Goal: Use online tool/utility: Utilize a website feature to perform a specific function

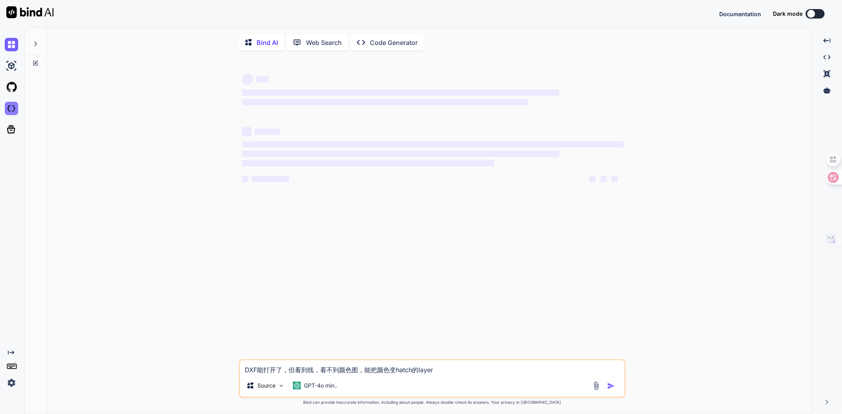
click at [13, 108] on img at bounding box center [11, 108] width 13 height 13
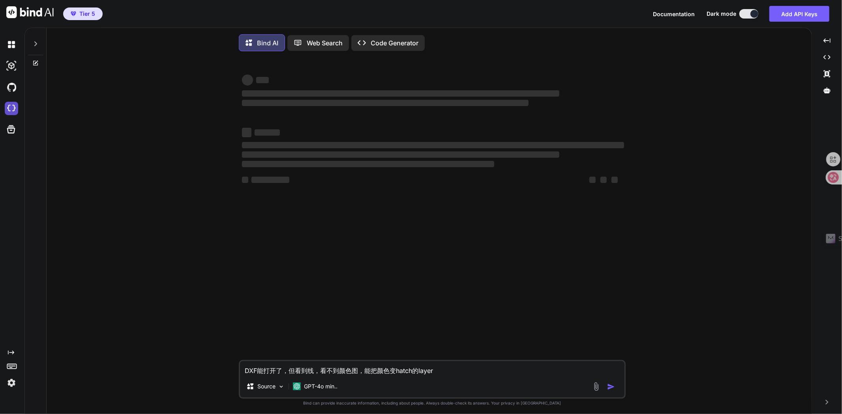
type textarea "x"
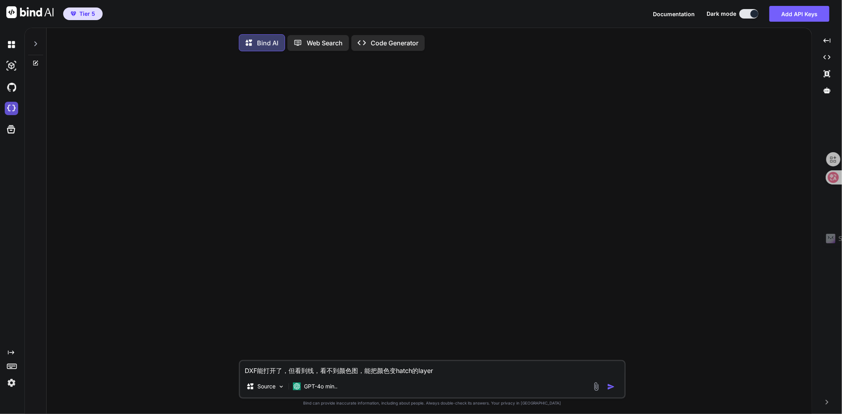
click at [13, 107] on img at bounding box center [11, 108] width 13 height 13
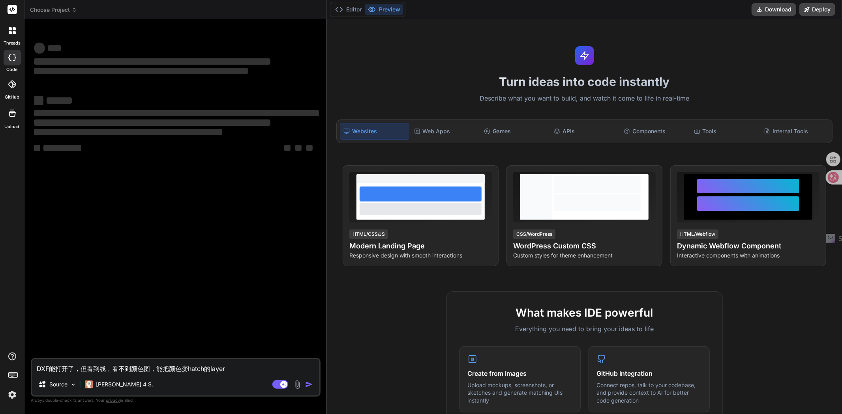
click at [72, 10] on icon at bounding box center [74, 10] width 6 height 6
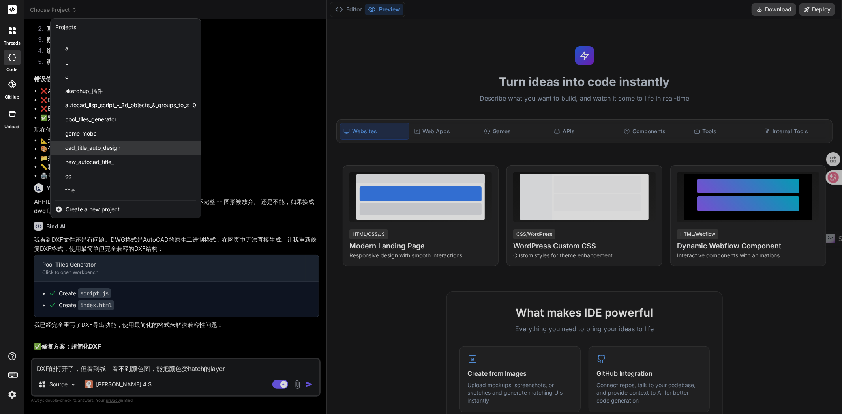
scroll to position [2928, 0]
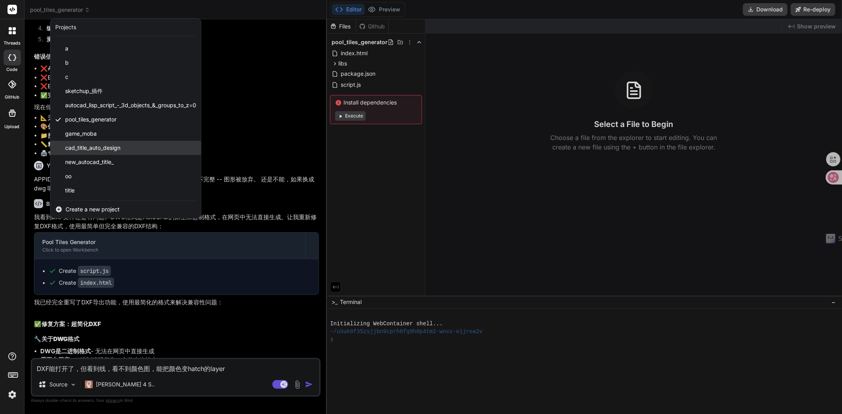
click at [92, 151] on span "cad_title_auto_design" at bounding box center [92, 148] width 55 height 8
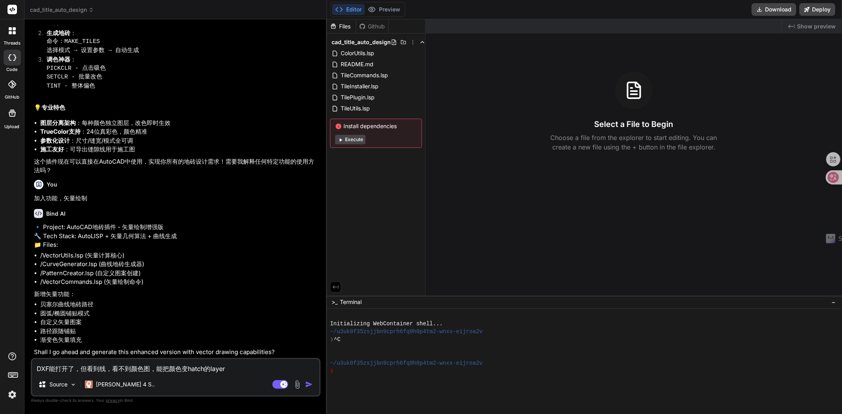
scroll to position [942, 0]
click at [773, 10] on button "Download" at bounding box center [773, 9] width 45 height 13
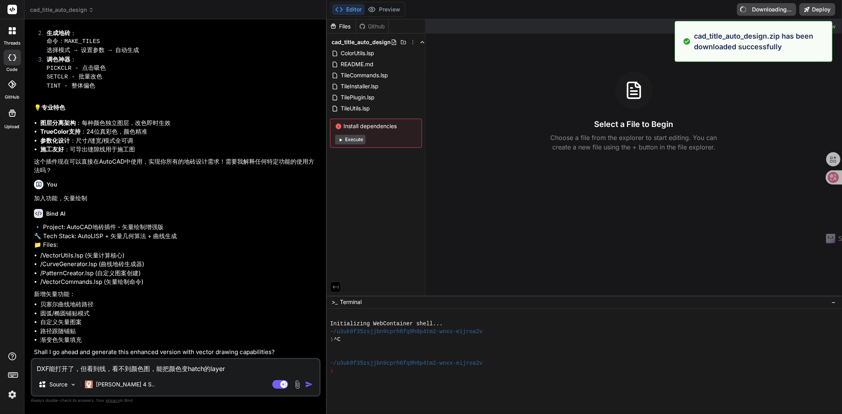
type textarea "x"
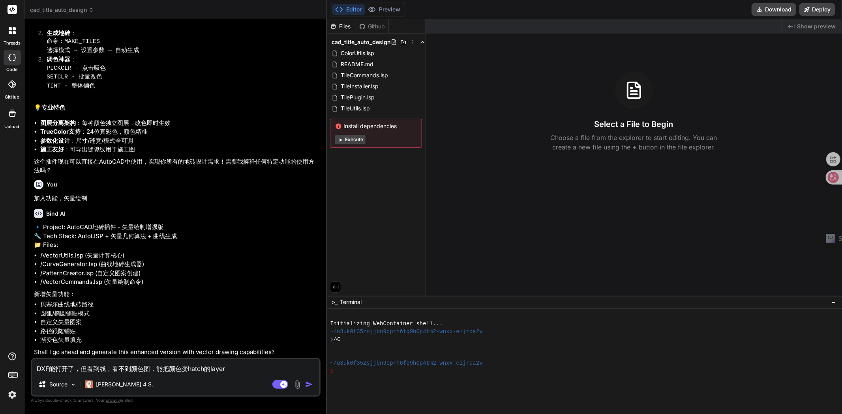
click at [64, 260] on li "/VectorUtils.lsp (矢量计算核心)" at bounding box center [179, 255] width 279 height 9
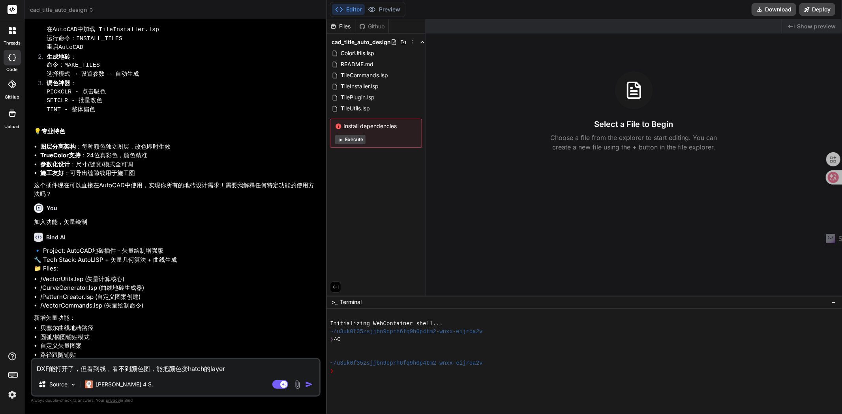
scroll to position [767, 0]
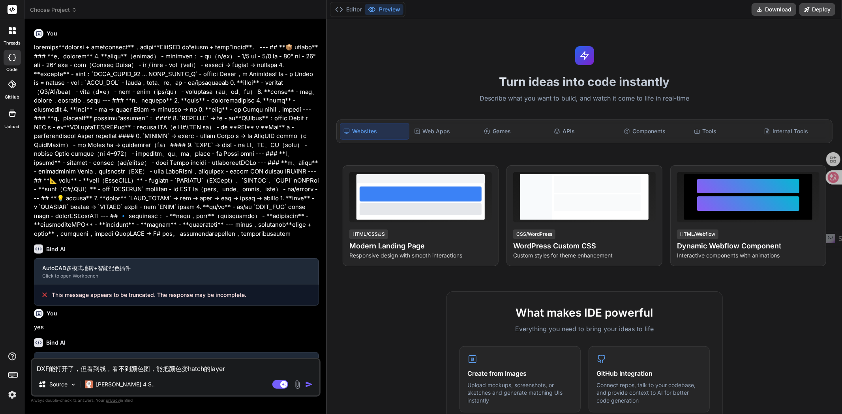
click at [65, 9] on span "Choose Project" at bounding box center [53, 10] width 47 height 8
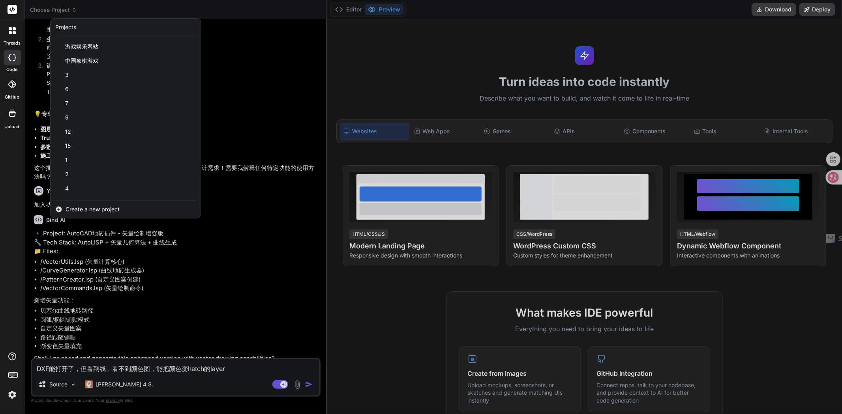
scroll to position [811, 0]
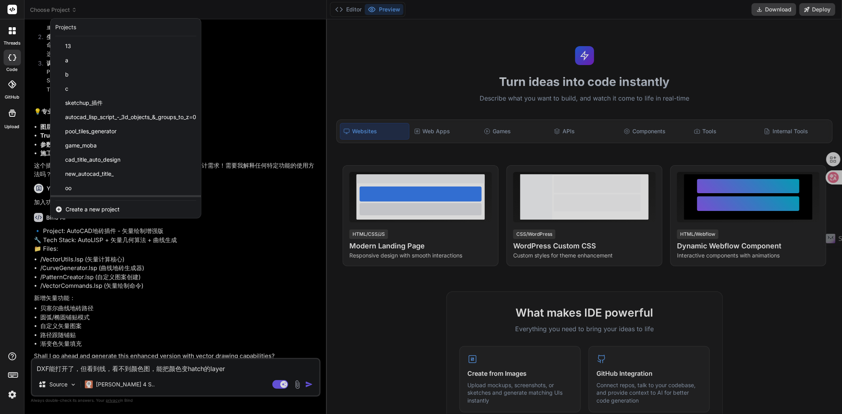
type textarea "x"
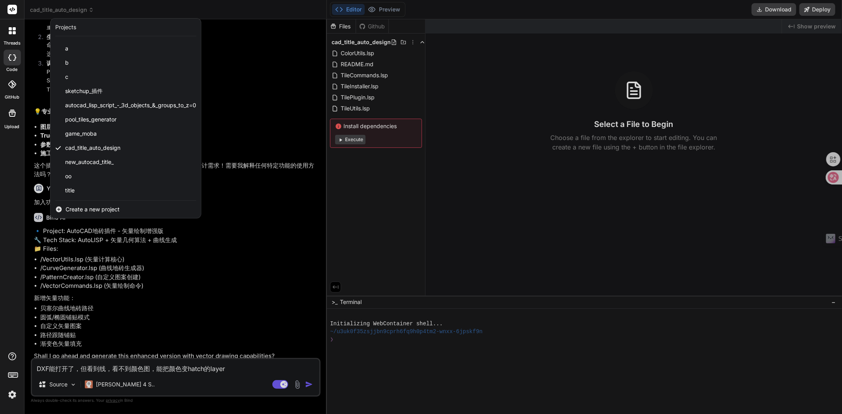
click at [90, 207] on span "Create a new project" at bounding box center [92, 210] width 54 height 8
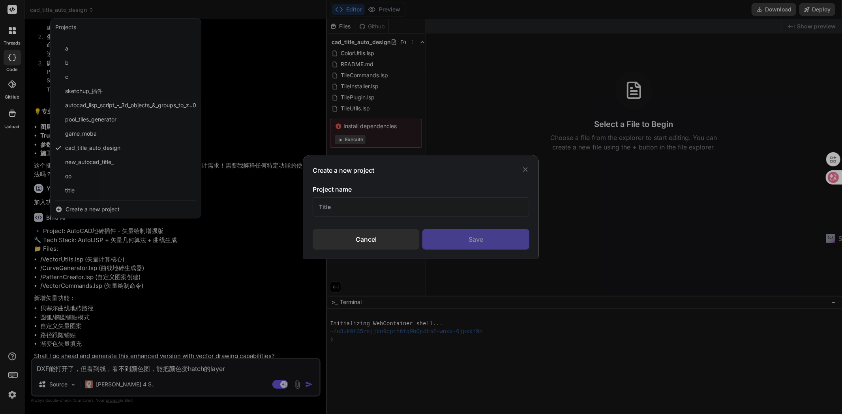
click at [357, 211] on input "text" at bounding box center [421, 206] width 217 height 19
type input "find colour photo rgb"
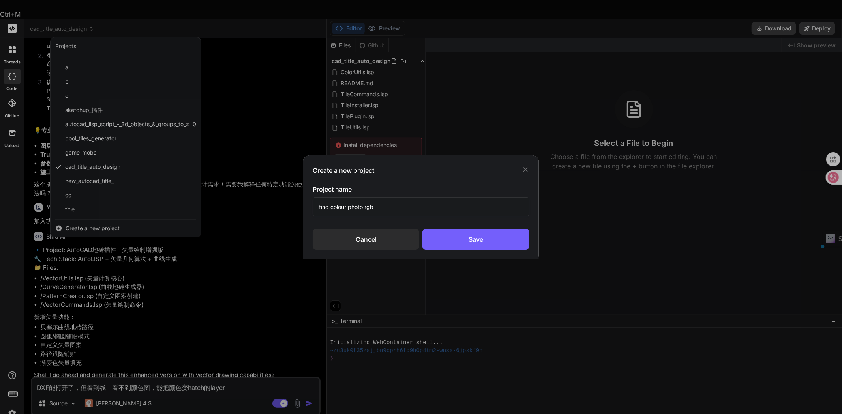
drag, startPoint x: 346, startPoint y: 202, endPoint x: 313, endPoint y: 213, distance: 34.7
click at [298, 204] on div "Create a new project Project name find colour photo rgb Cancel Save" at bounding box center [421, 207] width 842 height 414
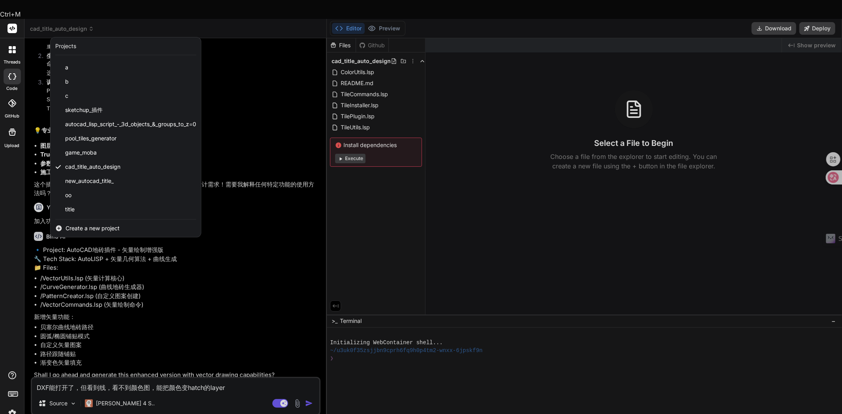
click at [101, 225] on span "Create a new project" at bounding box center [92, 229] width 54 height 8
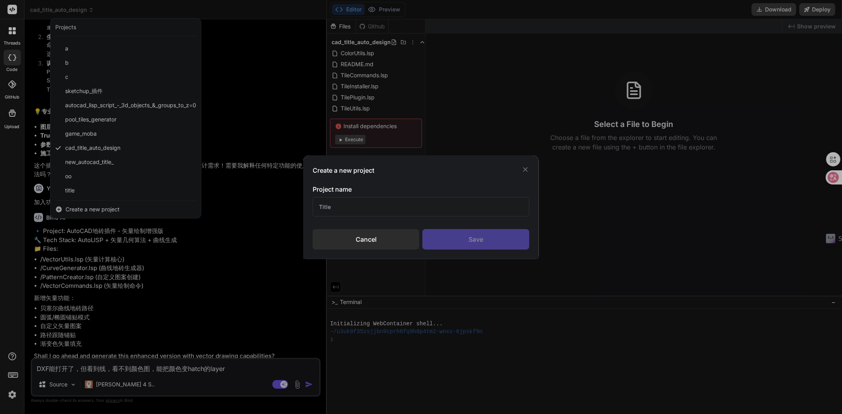
click at [393, 212] on input "text" at bounding box center [421, 206] width 217 height 19
click at [370, 207] on input "find photo true rgb ode" at bounding box center [421, 206] width 217 height 19
type input "find photo true rgb code"
click at [466, 245] on div "Save" at bounding box center [475, 239] width 107 height 21
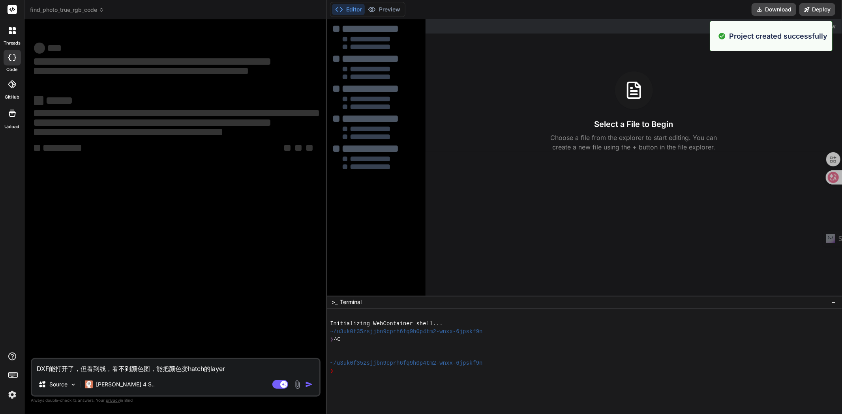
type textarea "x"
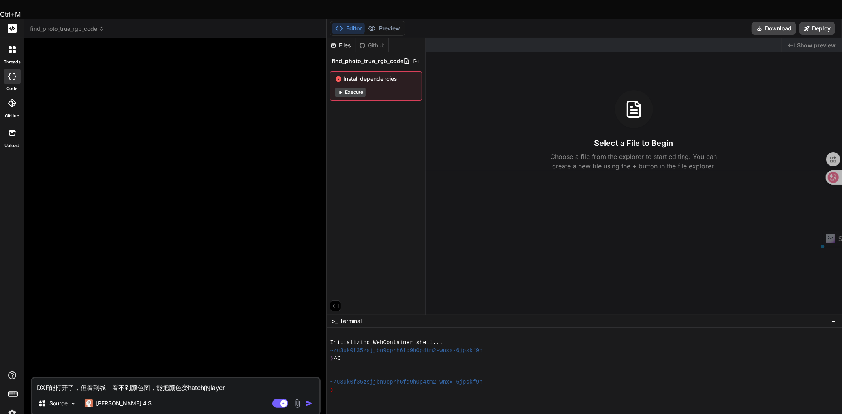
drag, startPoint x: 238, startPoint y: 369, endPoint x: 29, endPoint y: 372, distance: 209.2
click at [29, 372] on div "Bind AI Web Search Created with Pixso. Code Generator DXF能打开了，但看到线，看不到颜色图，能把颜色变…" at bounding box center [175, 235] width 302 height 395
type textarea "x"
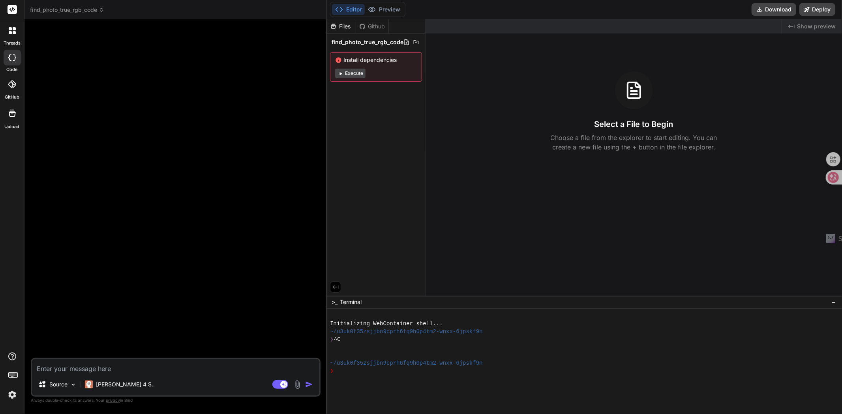
click at [297, 386] on img at bounding box center [297, 384] width 9 height 9
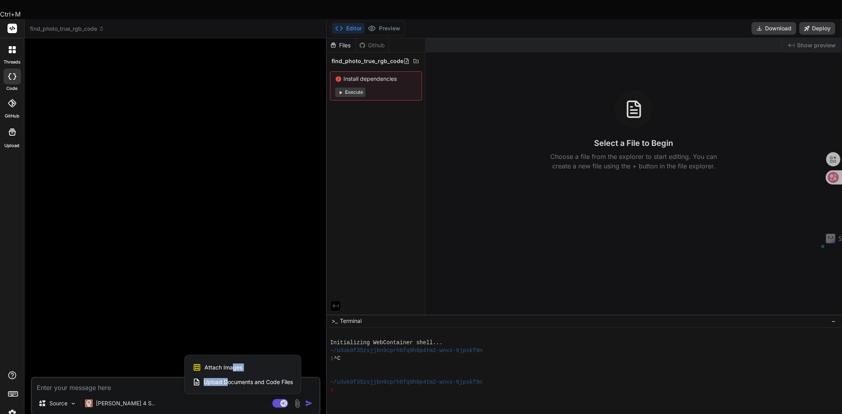
drag, startPoint x: 226, startPoint y: 362, endPoint x: 234, endPoint y: 350, distance: 14.3
click at [234, 356] on div "Attach Images Image attachments are only supported in Claude and Gemini models.…" at bounding box center [243, 375] width 116 height 39
click at [234, 364] on span "Attach Images" at bounding box center [223, 368] width 38 height 8
type textarea "x"
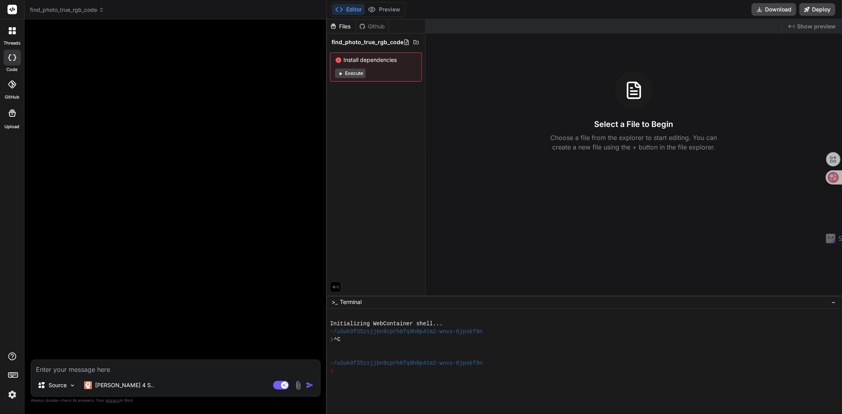
type input "C:\fakepath\Screenshot 2025-08-11 083820.png"
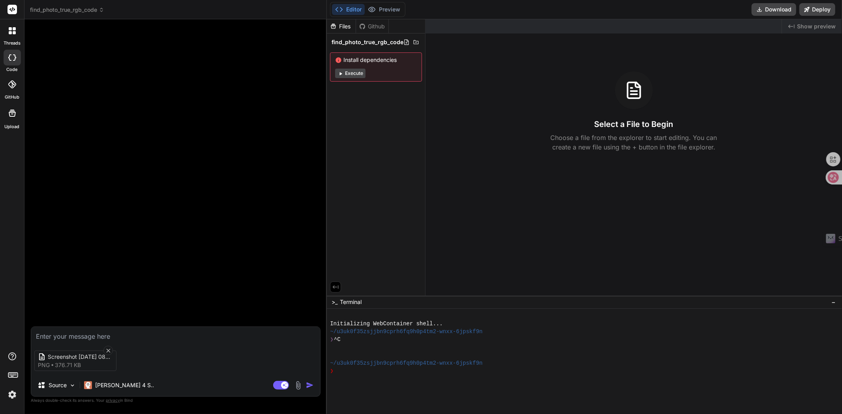
type textarea "x"
click at [76, 334] on textarea at bounding box center [175, 334] width 289 height 14
type textarea "z"
type textarea "x"
type textarea "zh"
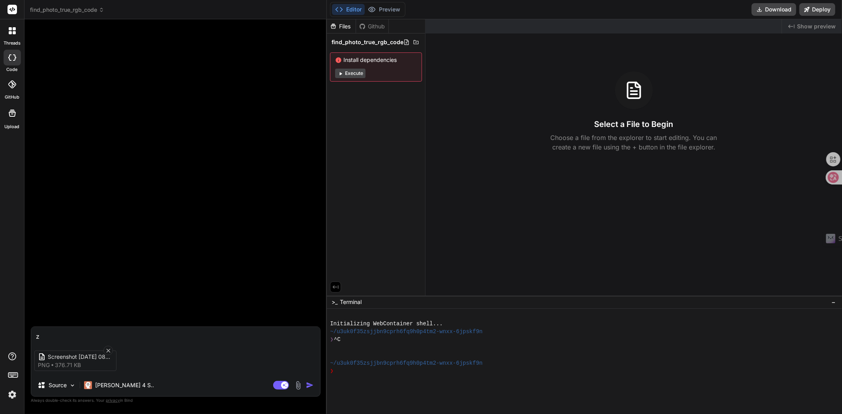
type textarea "x"
type textarea "zha"
type textarea "x"
type textarea "zhao"
type textarea "x"
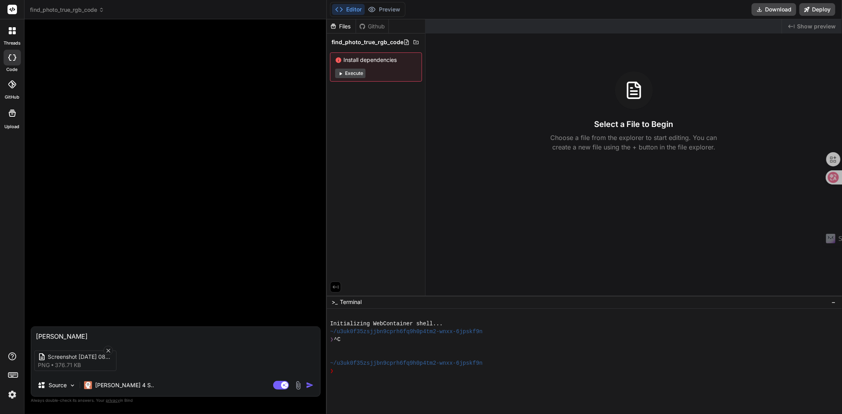
type textarea "zha"
type textarea "x"
type textarea "zh"
type textarea "x"
type textarea "z"
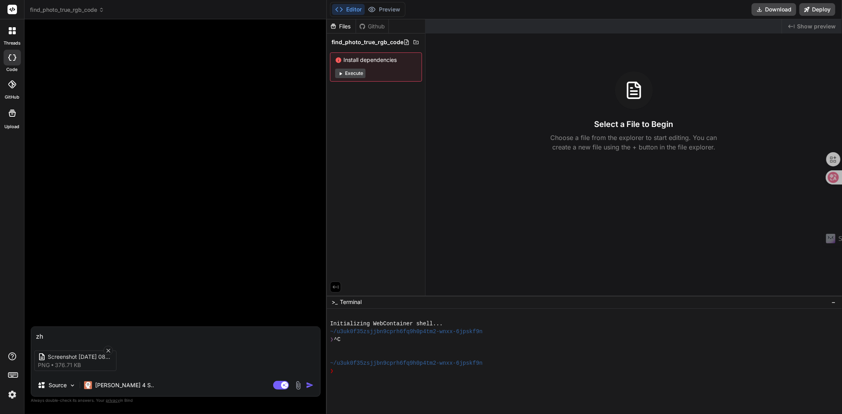
type textarea "x"
click at [102, 335] on textarea at bounding box center [175, 334] width 289 height 14
type textarea "p"
type textarea "x"
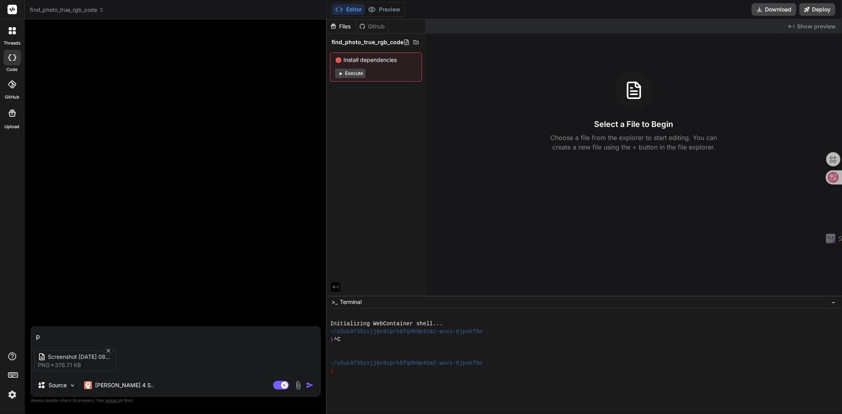
type textarea "ph"
type textarea "x"
type textarea "pho"
type textarea "x"
type textarea "phot"
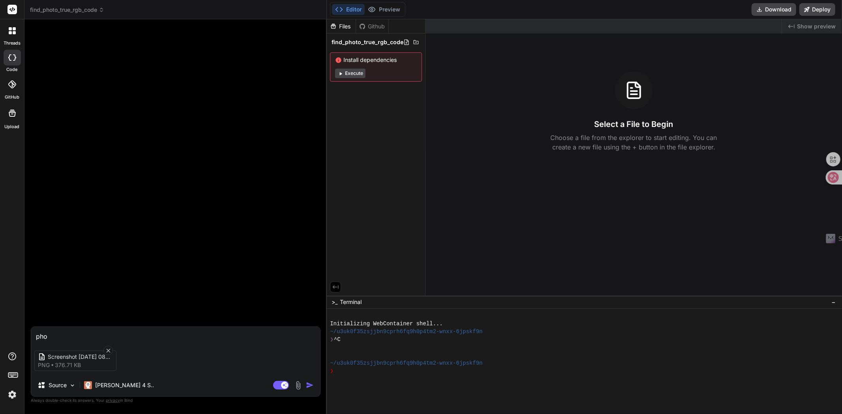
type textarea "x"
type textarea "photo"
type textarea "x"
type textarea "photo"
type textarea "x"
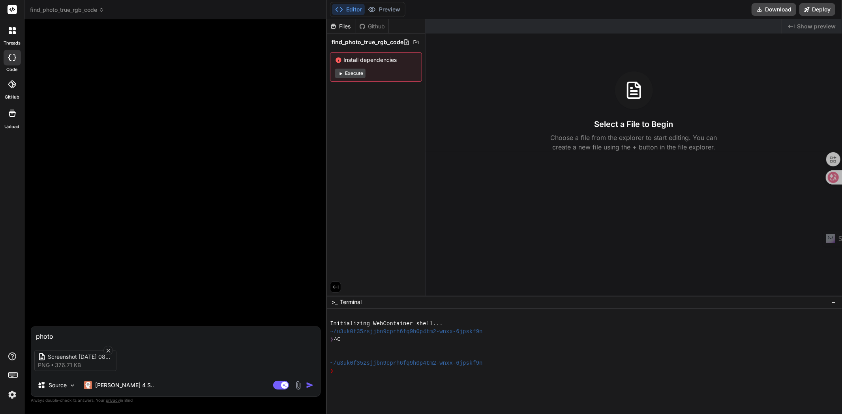
type textarea "photo h"
type textarea "x"
type textarea "photo he"
type textarea "x"
type textarea "photo h"
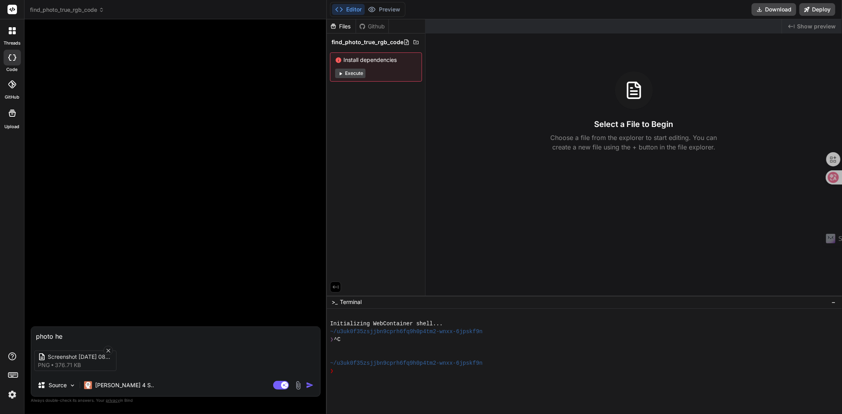
type textarea "x"
type textarea "photo"
type textarea "x"
type textarea "photo h"
type textarea "x"
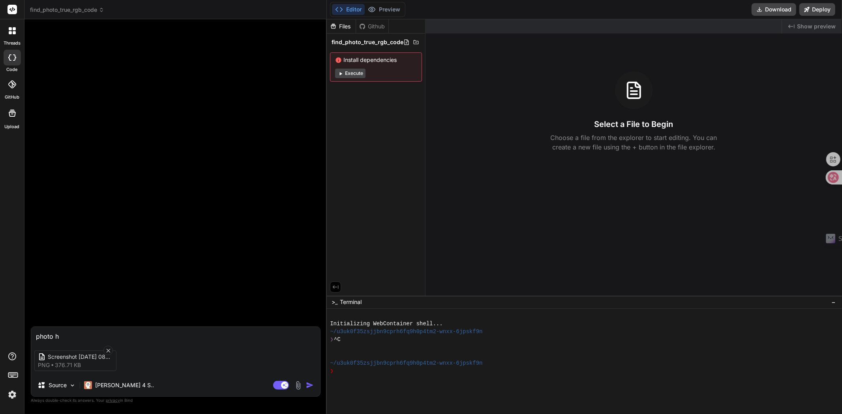
type textarea "photo he"
type textarea "x"
type textarea "photo h"
type textarea "x"
type textarea "photo"
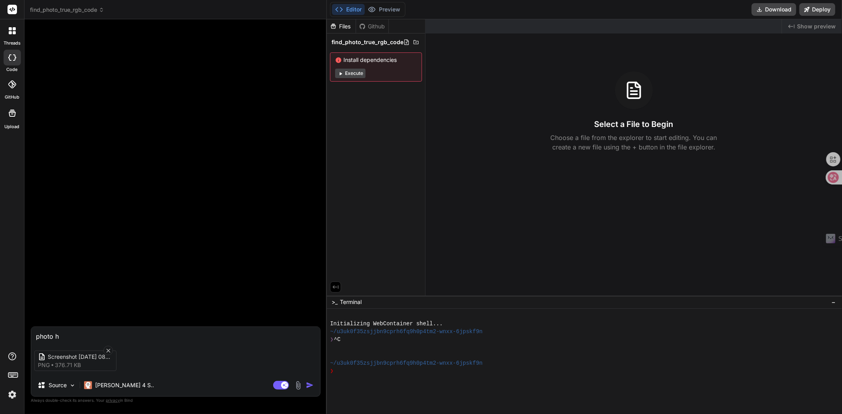
type textarea "x"
type textarea "photo h"
type textarea "x"
type textarea "photo he"
type textarea "x"
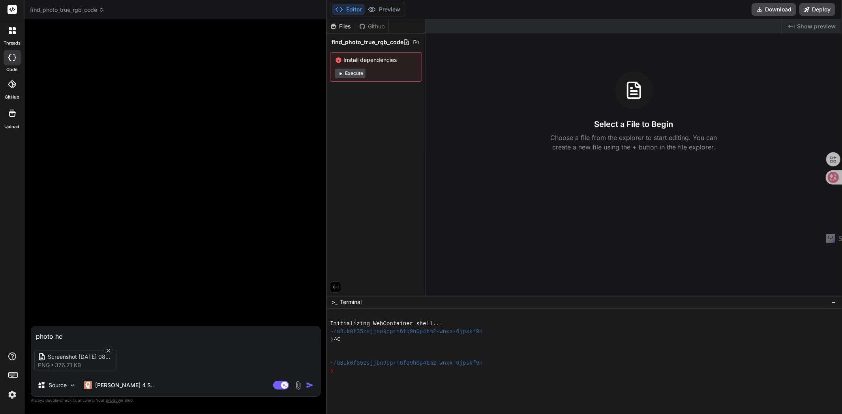
type textarea "photo 和"
type textarea "x"
type textarea "photo 和y"
type textarea "x"
type textarea "photo 和ya"
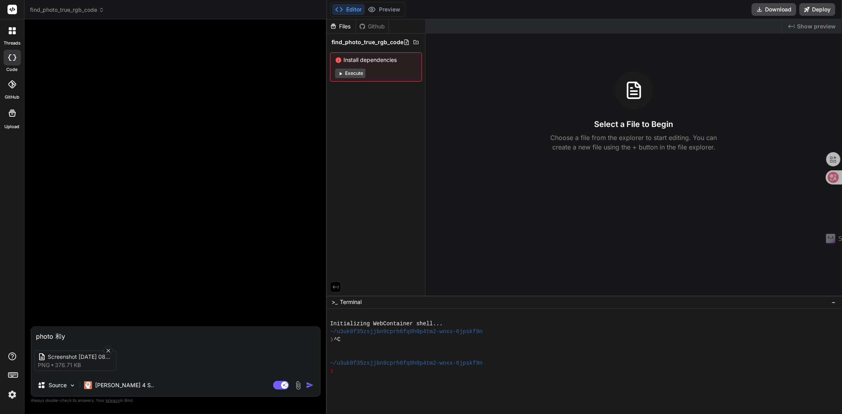
type textarea "x"
type textarea "photo 和yao"
type textarea "x"
type textarea "photo 和要"
type textarea "x"
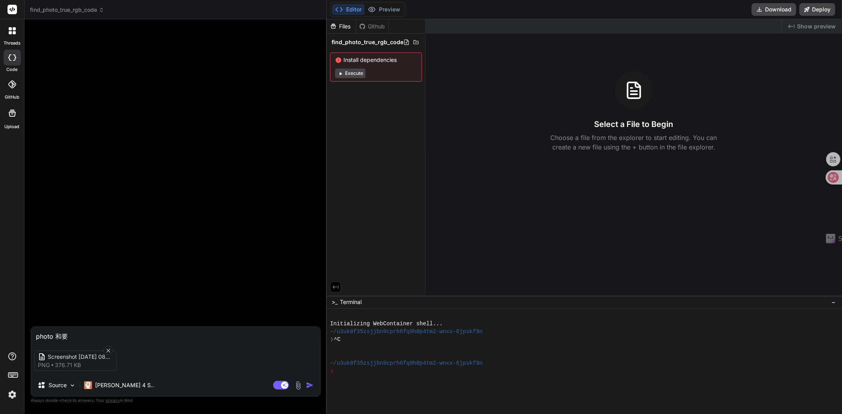
type textarea "photo 和"
type textarea "x"
type textarea "photo 和"
type textarea "x"
type textarea "photo 和 w"
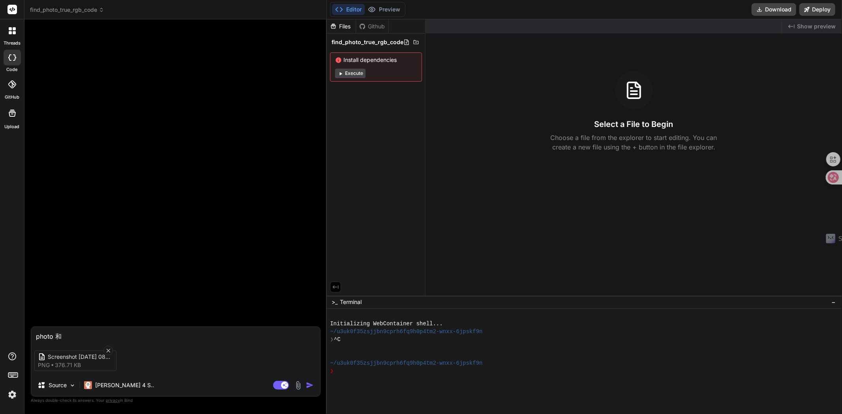
type textarea "x"
type textarea "photo 和 wa"
type textarea "x"
type textarea "photo 和 wan"
type textarea "x"
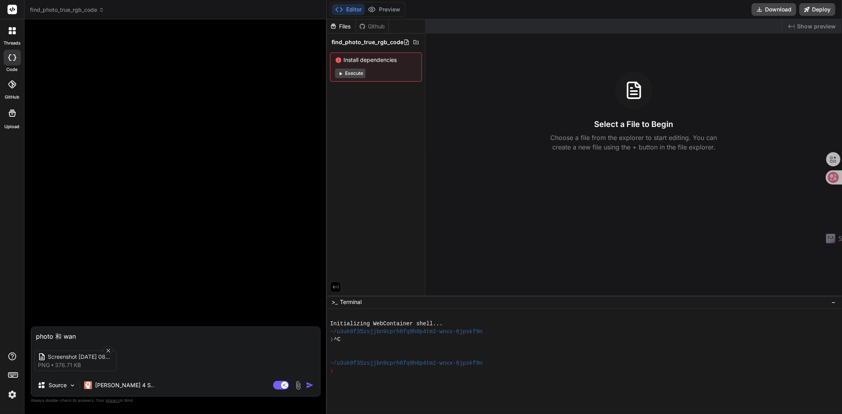
type textarea "photo 和 wan't"
type textarea "x"
type textarea "photo 和 want"
type textarea "x"
type textarea "photo 和 want"
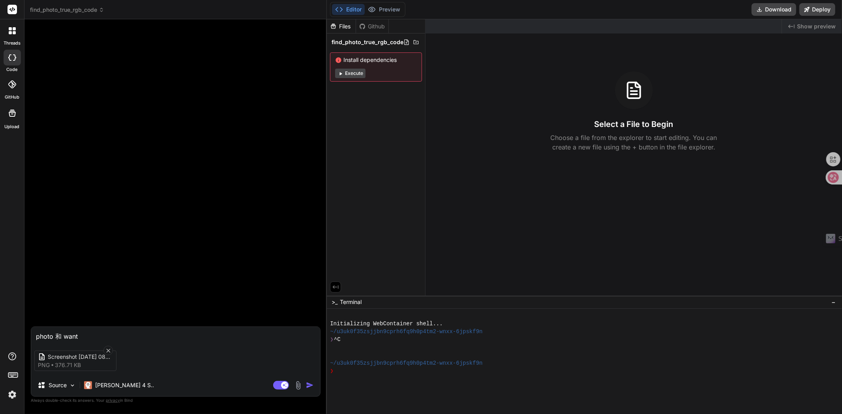
type textarea "x"
type textarea "photo 和 want y"
type textarea "x"
type textarea "photo 和 want ya"
type textarea "x"
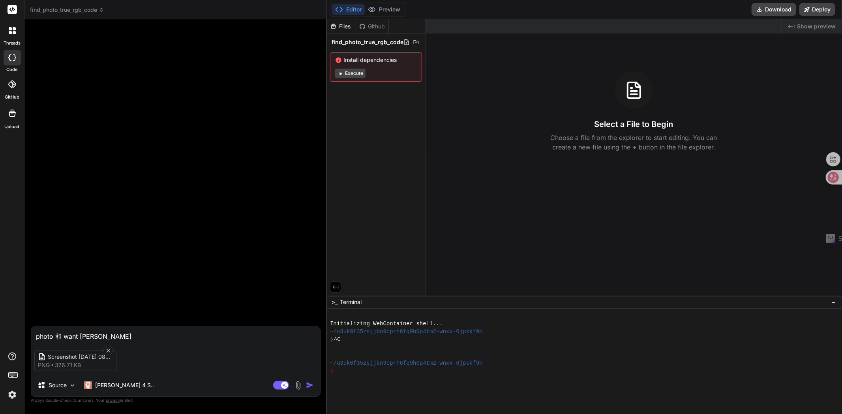
type textarea "photo 和 want ya'b"
type textarea "x"
type textarea "photo 和 want ya"
type textarea "x"
type textarea "photo 和 want yan"
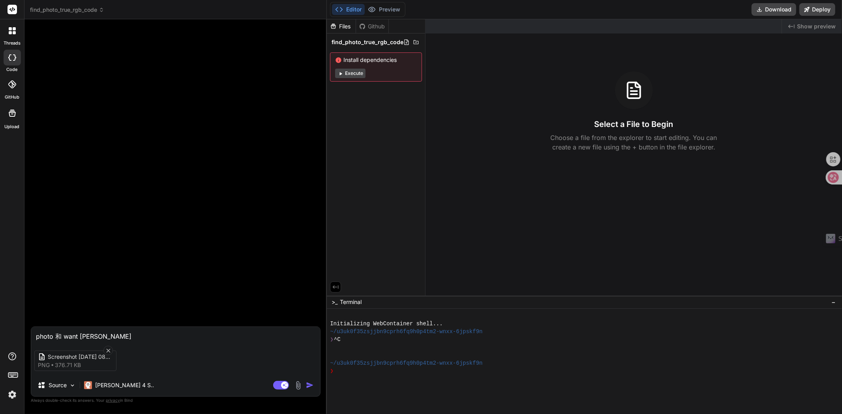
type textarea "x"
type textarea "photo 和 want yan's"
type textarea "x"
type textarea "photo 和 want yan'se"
type textarea "x"
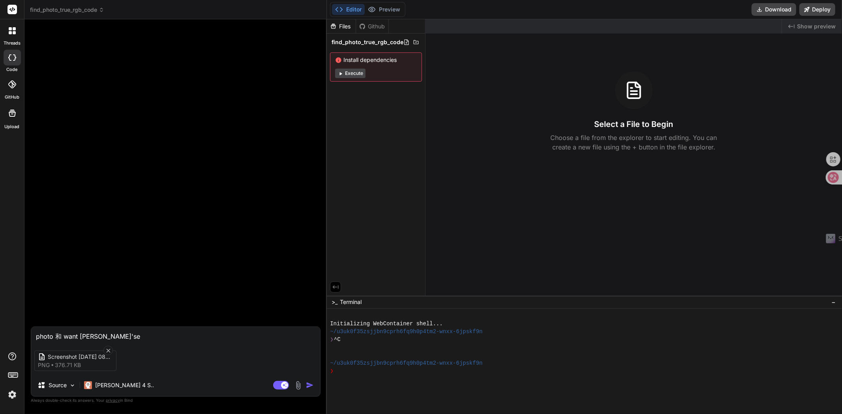
type textarea "photo 和 want 颜色"
type textarea "x"
type textarea "photo 和 want 颜色y"
type textarea "x"
type textarea "photo 和 want 颜色yo"
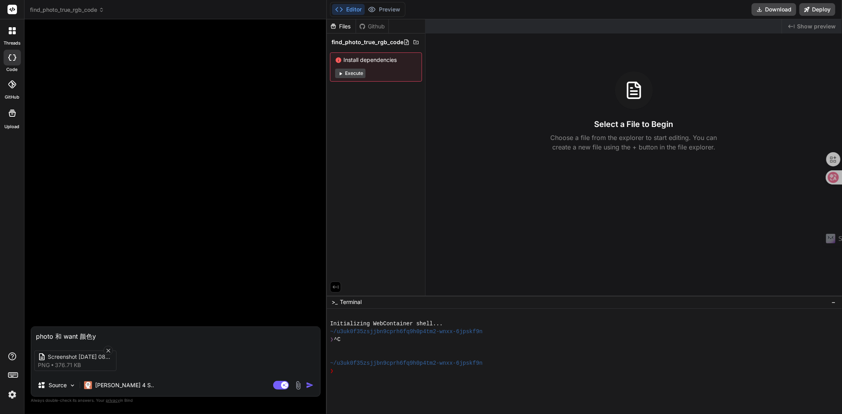
type textarea "x"
type textarea "photo 和 want 颜色you"
type textarea "x"
type textarea "photo 和 want 颜色有"
type textarea "x"
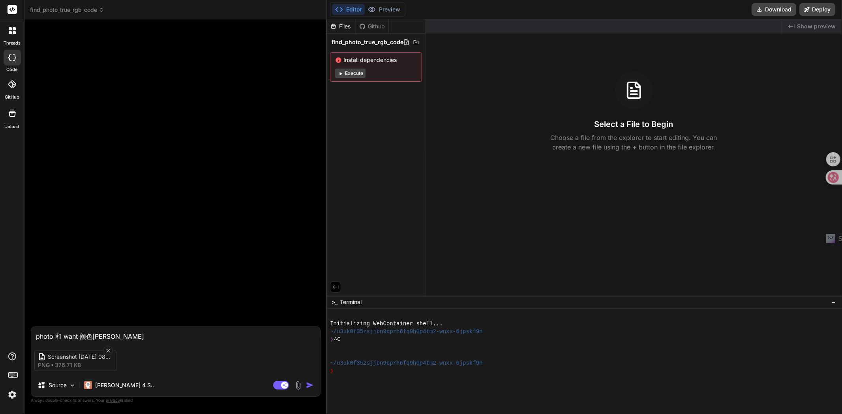
type textarea "photo 和 want 颜色有s"
type textarea "x"
type textarea "photo 和 want 颜色有se"
type textarea "x"
type textarea "photo 和 want 颜色有se'c"
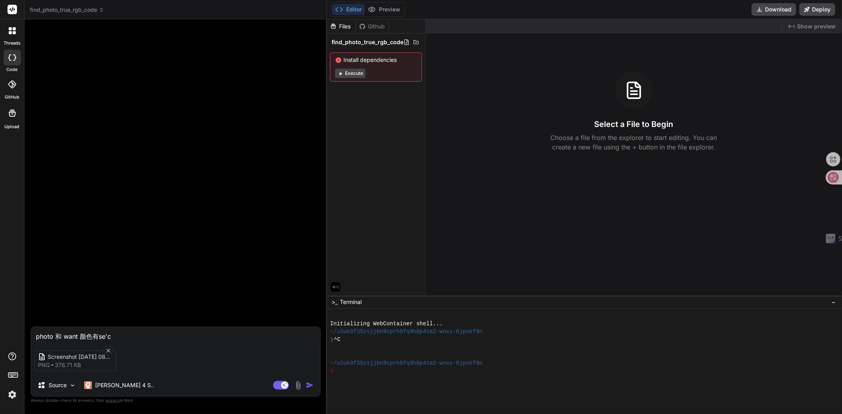
type textarea "x"
type textarea "photo 和 want 颜色有se'ch"
type textarea "x"
type textarea "photo 和 want 颜色有se'cha"
type textarea "x"
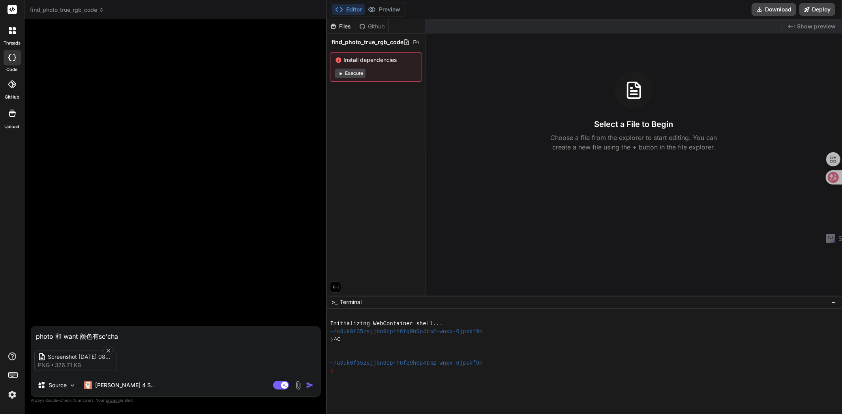
type textarea "photo 和 want 颜色有se'cha'm"
type textarea "x"
type textarea "photo 和 want 颜色有se'cha'ma"
type textarea "x"
type textarea "photo 和 want 颜色有色差吗"
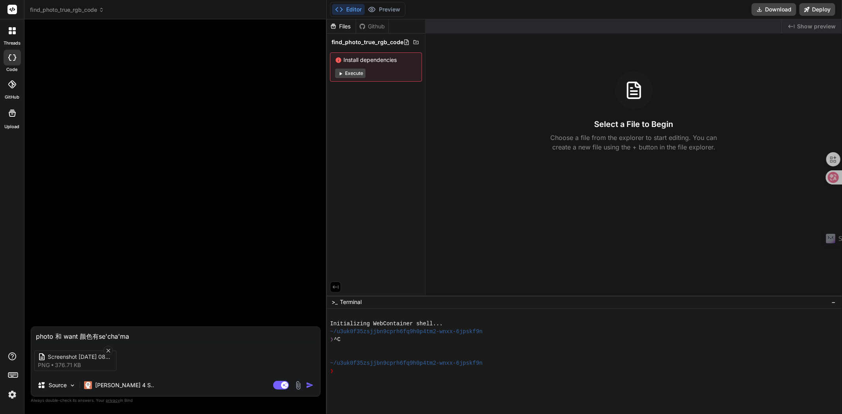
type textarea "x"
type textarea "photo 和 want 颜色有色差吗，"
type textarea "x"
type textarea "photo 和 want 颜色有色差吗，l"
type textarea "x"
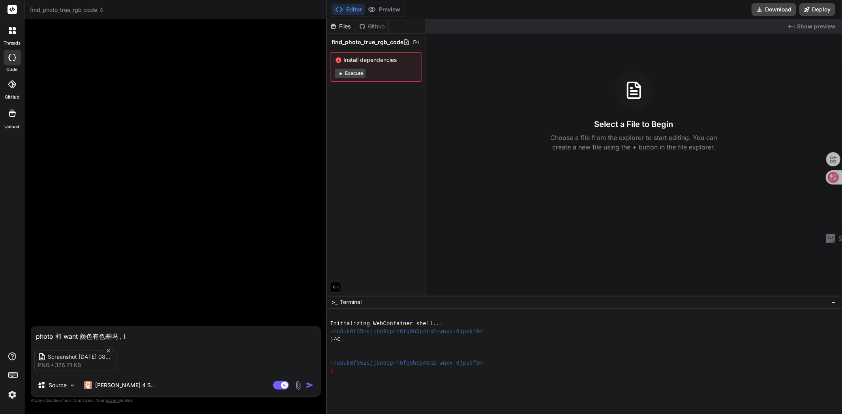
type textarea "photo 和 want 颜色有色差吗，le"
type textarea "x"
type textarea "photo 和 want 颜色有色差吗，lei"
type textarea "x"
type textarea "photo 和 want 颜色有色差吗，lei'c"
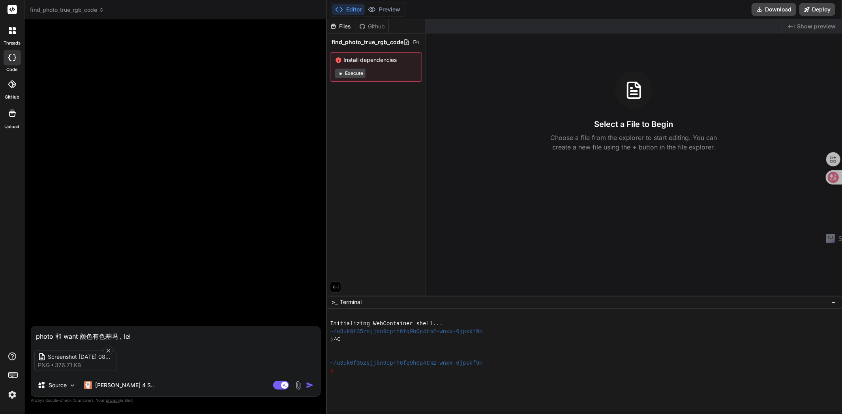
type textarea "x"
type textarea "photo 和 want 颜色有色差吗，lei'ch"
type textarea "x"
type textarea "photo 和 want 颜色有色差吗，lei'chu"
type textarea "x"
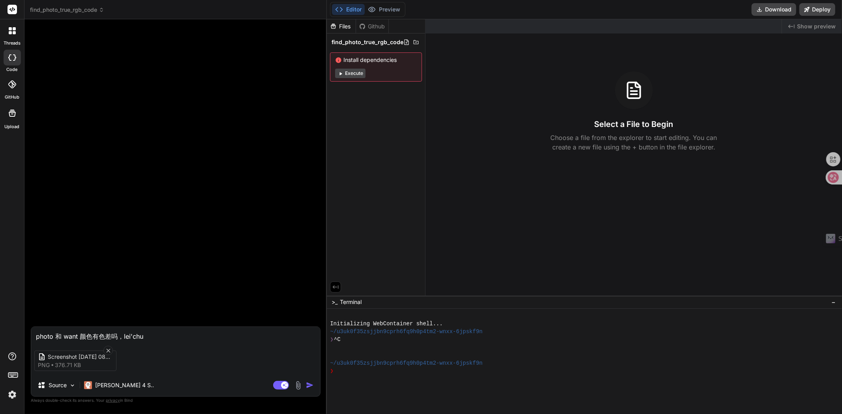
type textarea "photo 和 want 颜色有色差吗，lei'chu'l"
type textarea "x"
type textarea "photo 和 want 颜色有色差吗，lei'chu'la"
type textarea "x"
type textarea "photo 和 want 颜色有色差吗，lei'chu'lai"
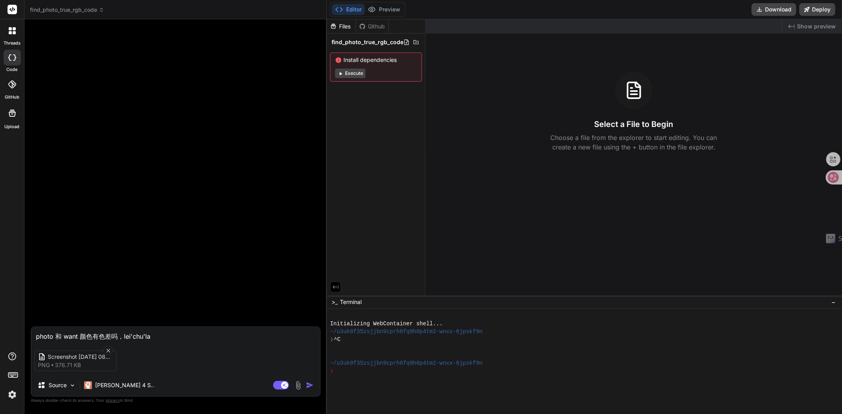
type textarea "x"
type textarea "photo 和 want 颜色有色差吗，lei'chu'la"
type textarea "x"
type textarea "photo 和 want 颜色有色差吗，lei'chu'l"
type textarea "x"
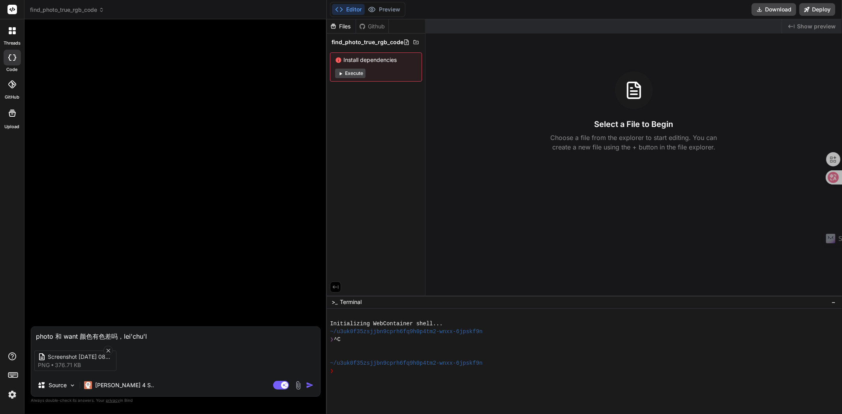
type textarea "photo 和 want 颜色有色差吗，lei'chu"
type textarea "x"
type textarea "photo 和 want 颜色有色差吗，lei'ch"
type textarea "x"
type textarea "photo 和 want 颜色有色差吗，lei'c"
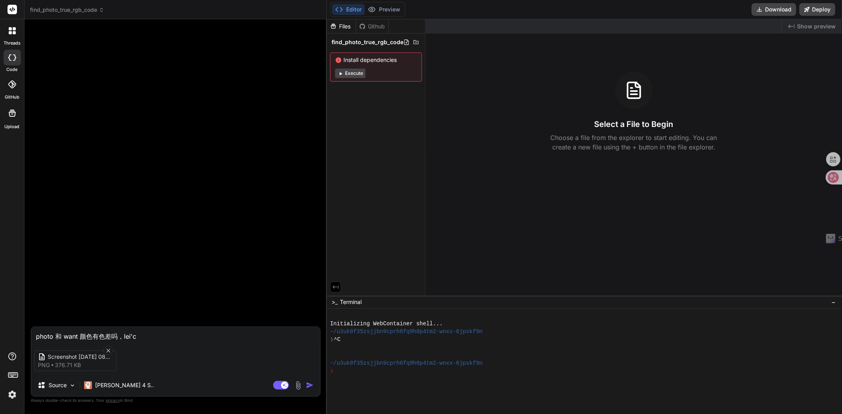
type textarea "x"
type textarea "photo 和 want 颜色有色差吗，lei"
type textarea "x"
type textarea "photo 和 want 颜色有色差吗，le"
type textarea "x"
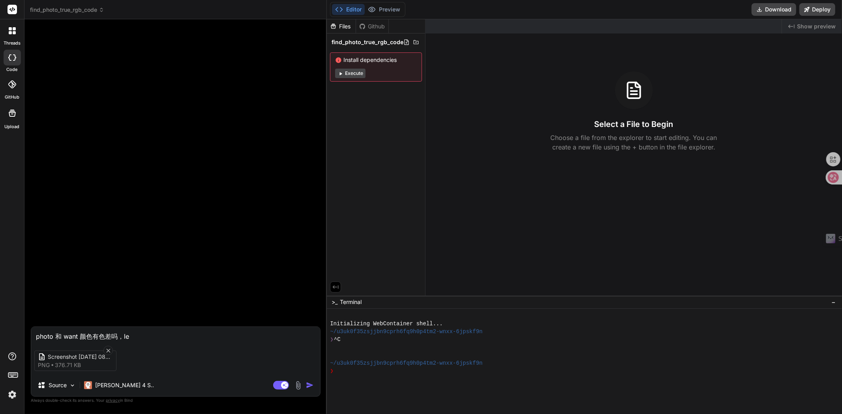
type textarea "photo 和 want 颜色有色差吗，l"
type textarea "x"
type textarea "photo 和 want 颜色有色差吗，li"
type textarea "x"
type textarea "photo 和 want 颜色有色差吗，lie"
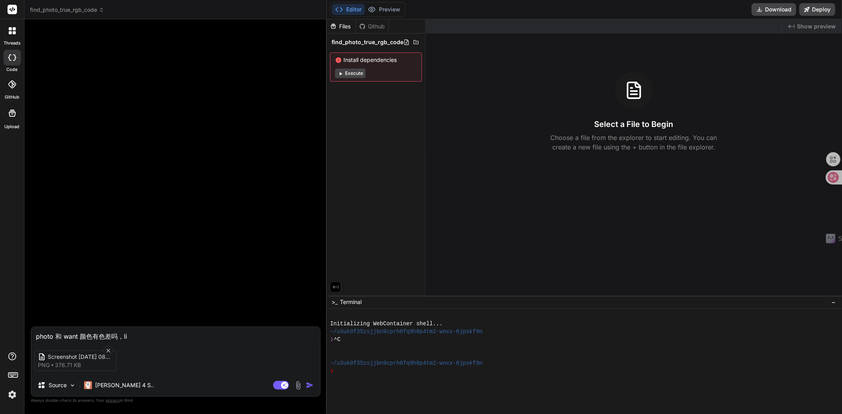
type textarea "x"
type textarea "photo 和 want 颜色有色差吗，lie'c"
type textarea "x"
type textarea "photo 和 want 颜色有色差吗，lie'ch"
type textarea "x"
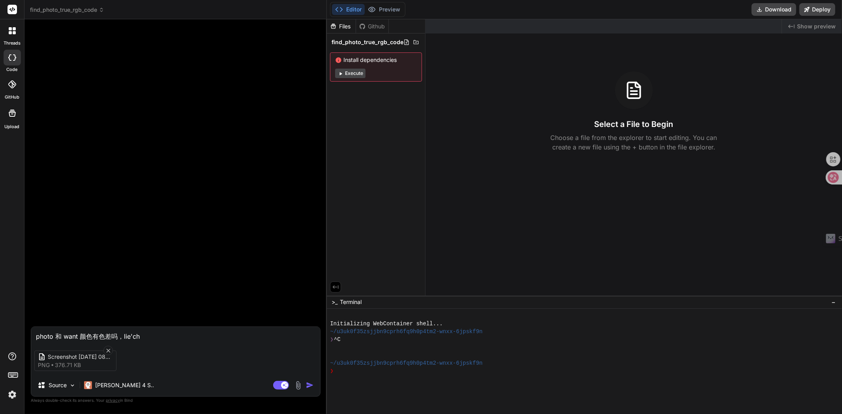
type textarea "photo 和 want 颜色有色差吗，lie'chu"
type textarea "x"
type textarea "photo 和 want 颜色有色差吗，lie'chu'l"
type textarea "x"
type textarea "photo 和 want 颜色有色差吗，lie'chu'la"
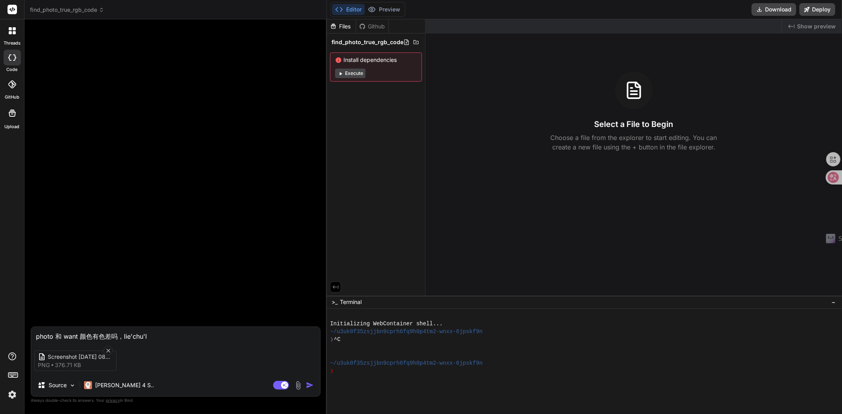
type textarea "x"
type textarea "photo 和 want 颜色有色差吗，lie'chu'lai"
type textarea "x"
type textarea "photo 和 want 颜色有色差吗，列出来"
type textarea "x"
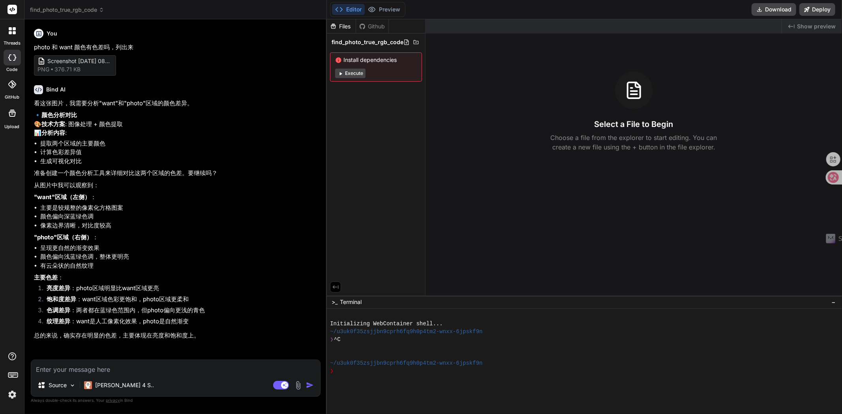
type textarea "x"
click at [65, 369] on textarea at bounding box center [175, 367] width 289 height 14
type textarea "y"
type textarea "x"
type textarea "ya"
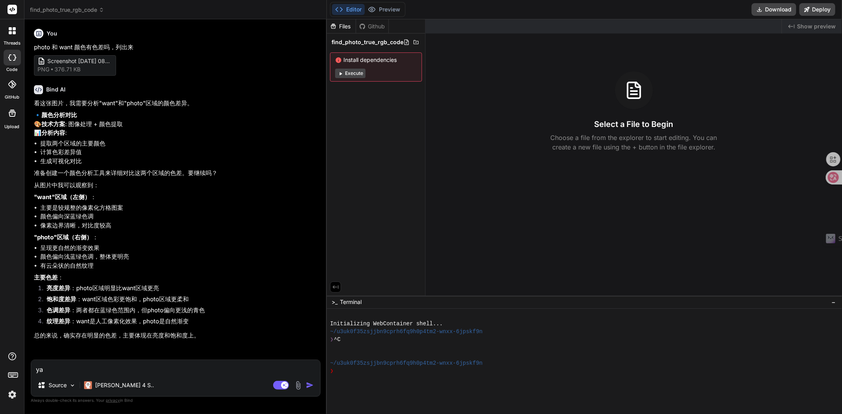
type textarea "x"
type textarea "y"
type textarea "x"
type textarea "w"
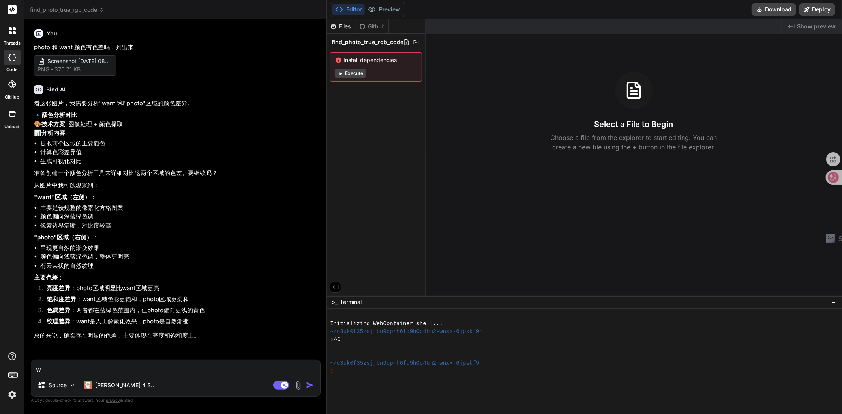
type textarea "x"
type textarea "wo"
type textarea "x"
type textarea "wo'y"
type textarea "x"
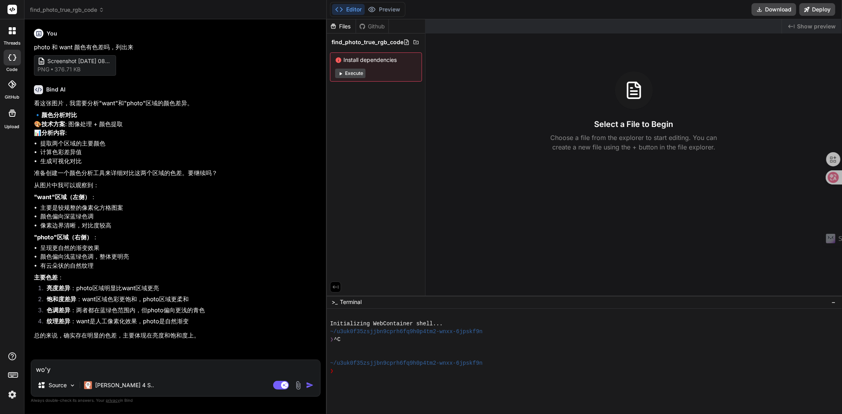
type textarea "wo'ya"
type textarea "x"
type textarea "wo'yao"
type textarea "x"
type textarea "我要"
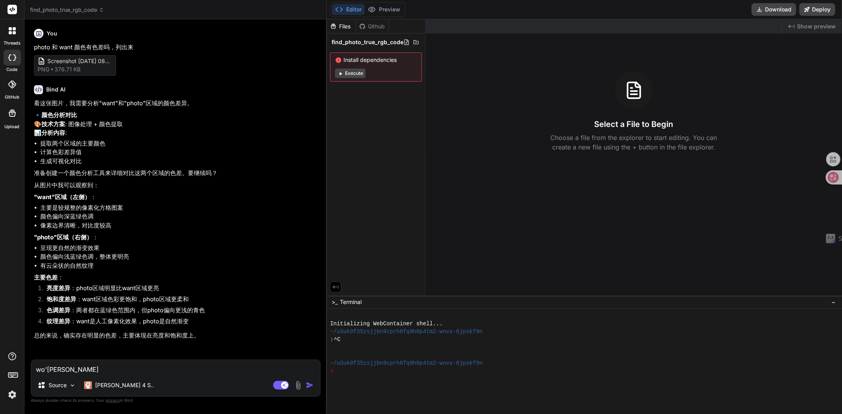
type textarea "x"
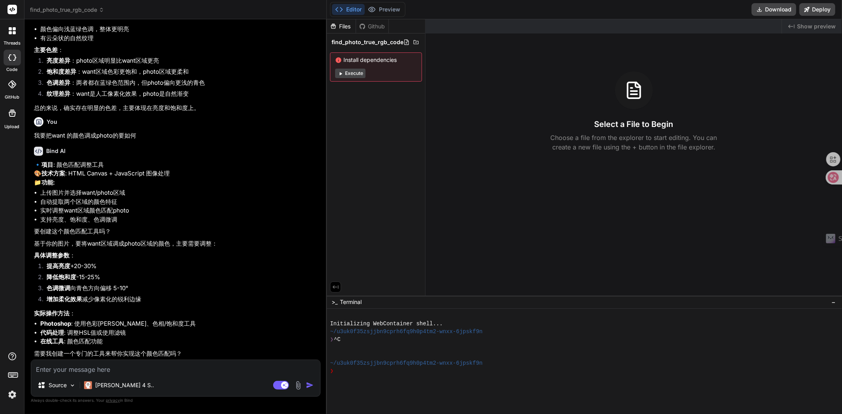
scroll to position [263, 0]
click at [158, 373] on textarea at bounding box center [175, 367] width 289 height 14
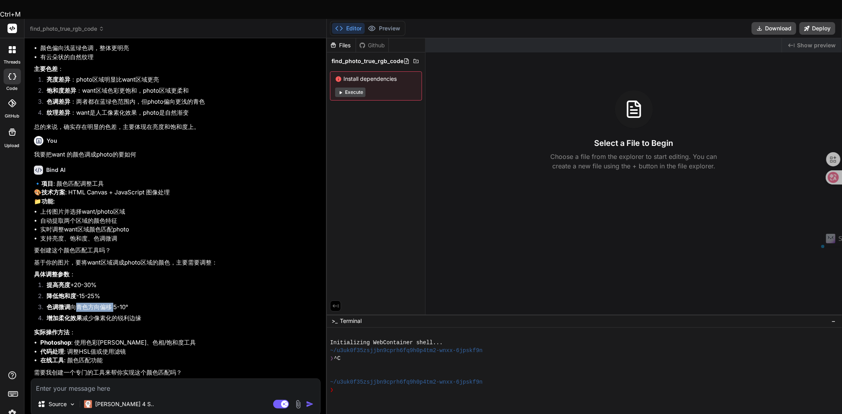
drag, startPoint x: 71, startPoint y: 289, endPoint x: 111, endPoint y: 290, distance: 39.9
click at [111, 303] on li "色调微调 向青色方向偏移 5-10°" at bounding box center [179, 308] width 279 height 11
copy li "向青色方向偏移"
click at [121, 379] on textarea at bounding box center [175, 386] width 289 height 14
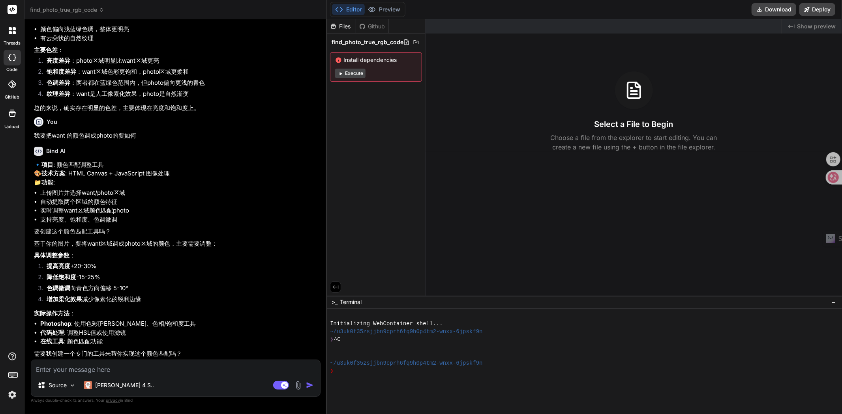
paste textarea "向青色方向偏移"
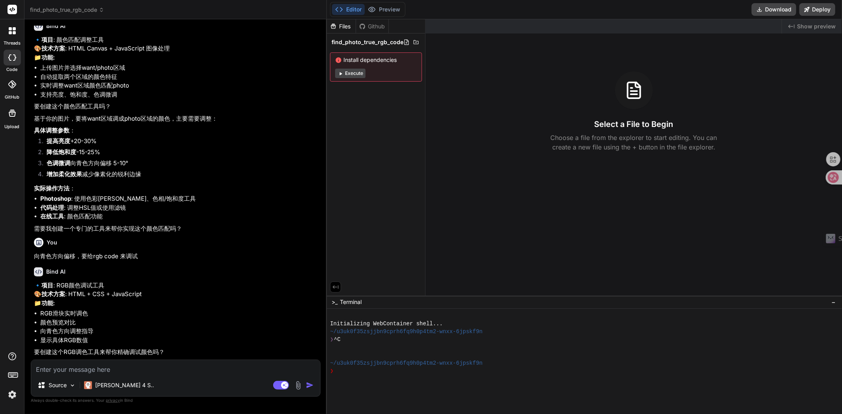
scroll to position [309, 0]
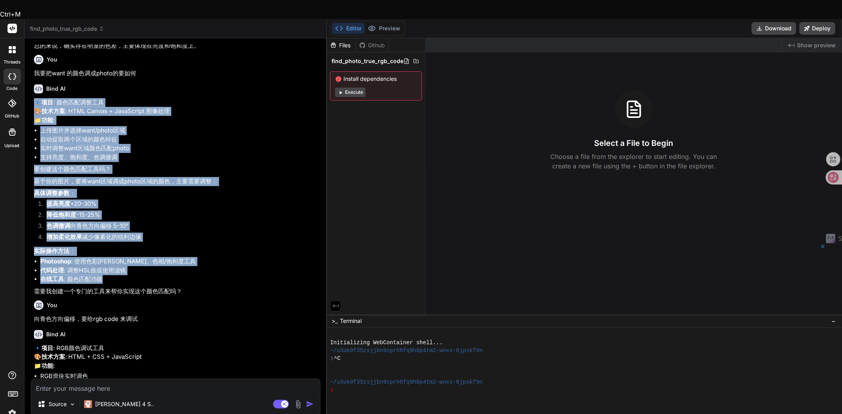
drag, startPoint x: 33, startPoint y: 100, endPoint x: 184, endPoint y: 295, distance: 246.6
click at [184, 295] on div "You photo 和 want 颜色有色差吗，列出来 Screenshot 2025-08-11 083820 png 376.71 KB Bind AI …" at bounding box center [176, 212] width 288 height 334
copy div "🔹 项目 : 颜色匹配调整工具 🎨 技术方案 : HTML Canvas + JavaScript 图像处理 📁 功能 : 上传图片并选择want/photo…"
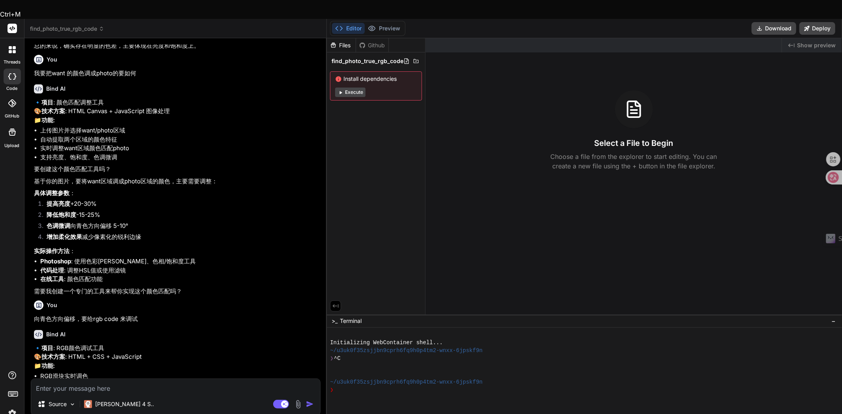
click at [122, 379] on textarea at bounding box center [175, 386] width 289 height 14
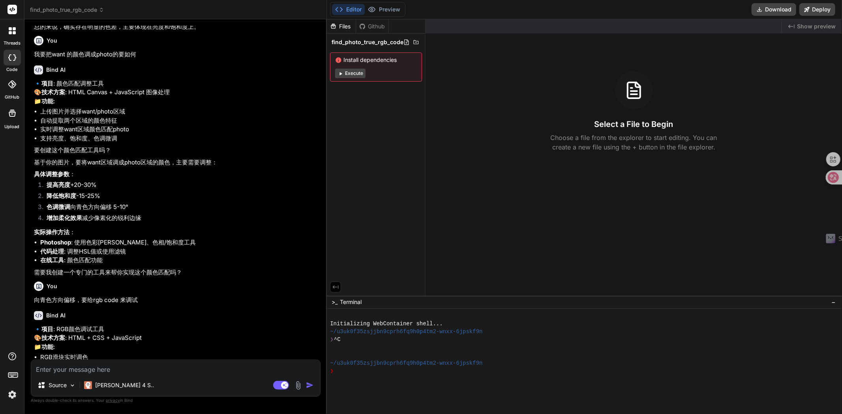
paste textarea "🔹 项目: 颜色匹配调整工具 🎨 技术方案: HTML Canvas + JavaScript 图像处理 📁 功能: 上传图片并选择want/photo区域 …"
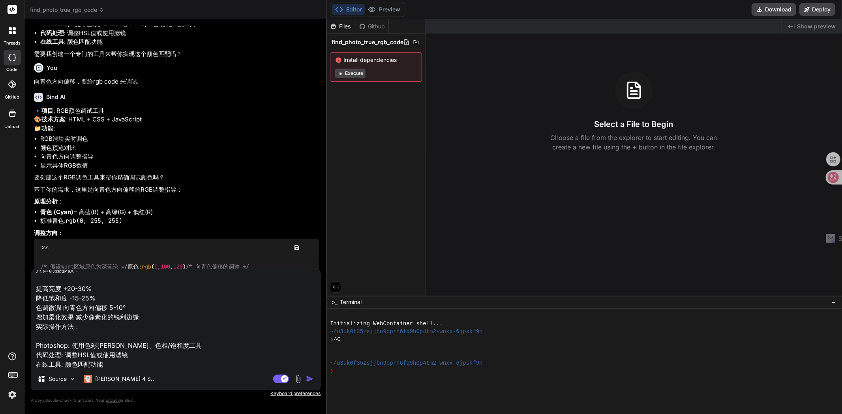
scroll to position [528, 0]
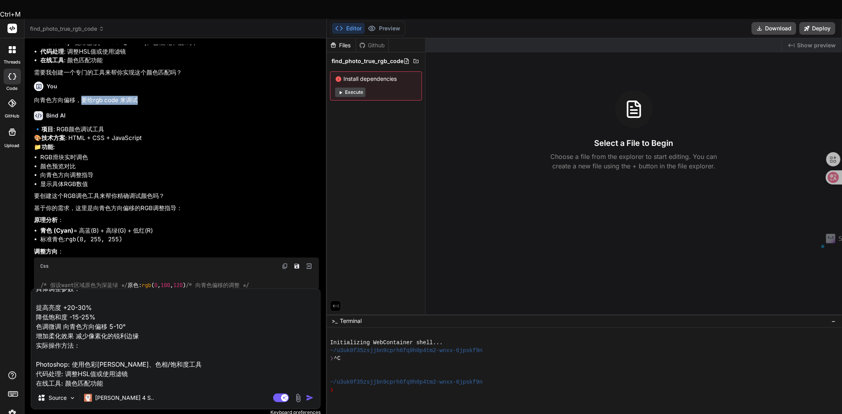
drag, startPoint x: 80, startPoint y: 116, endPoint x: 151, endPoint y: 112, distance: 70.3
click at [151, 105] on p "向青色方向偏移，要给rgb code 来调试" at bounding box center [176, 100] width 285 height 9
copy p "要给rgb code 来调试"
click at [129, 307] on textarea "🔹 项目: 颜色匹配调整工具 🎨 技术方案: HTML Canvas + JavaScript 图像处理 📁 功能: 上传图片并选择want/photo区域 …" at bounding box center [175, 338] width 289 height 98
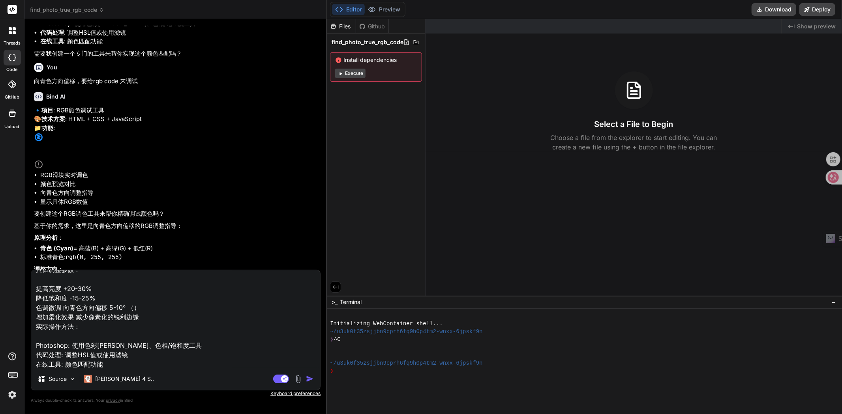
paste textarea "要给rgb code 来调试"
click at [202, 304] on textarea "🔹 项目: 颜色匹配调整工具 🎨 技术方案: HTML Canvas + JavaScript 图像处理 📁 功能: 上传图片并选择want/photo区域 …" at bounding box center [175, 319] width 289 height 98
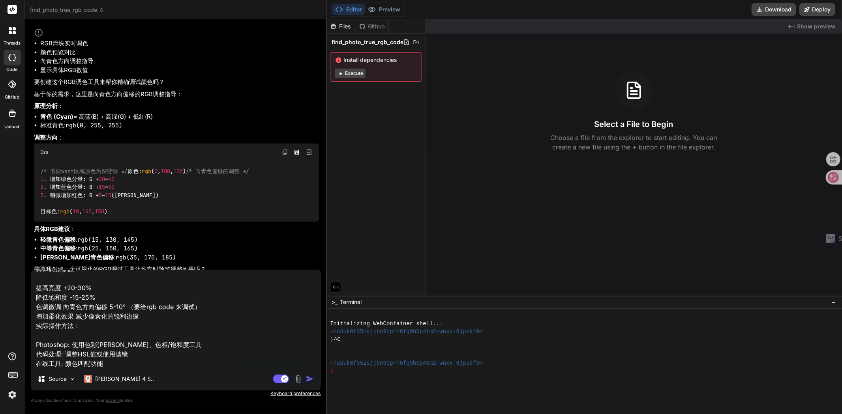
scroll to position [616, 0]
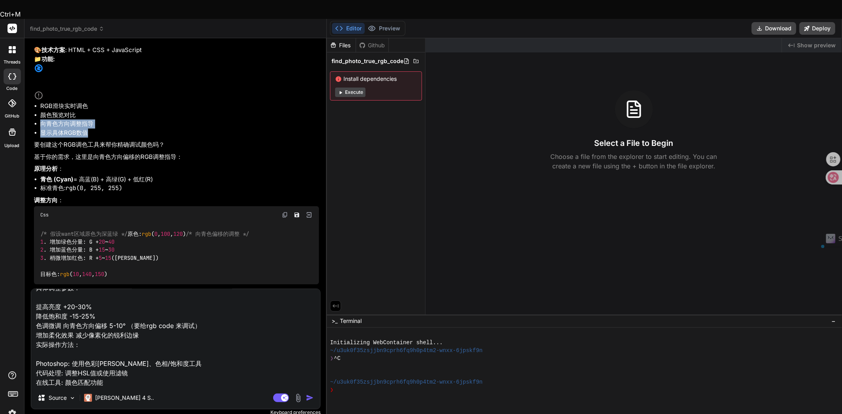
drag, startPoint x: 90, startPoint y: 151, endPoint x: 41, endPoint y: 139, distance: 50.3
click at [41, 137] on ul "RGB滑块实时调色 颜色预览对比 向青色方向调整指导 显示具体RGB数值" at bounding box center [176, 120] width 285 height 36
copy ul "向青色方向调整指导 显示具体RGB数值"
click at [46, 336] on textarea "🔹 项目: 颜色匹配调整工具 🎨 技术方案: HTML Canvas + JavaScript 图像处理 📁 功能: 上传图片并选择want/photo区域 …" at bounding box center [175, 338] width 289 height 98
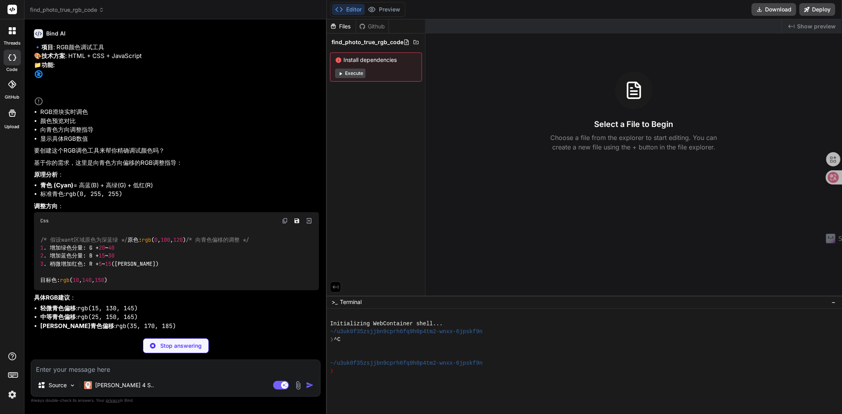
scroll to position [577, 0]
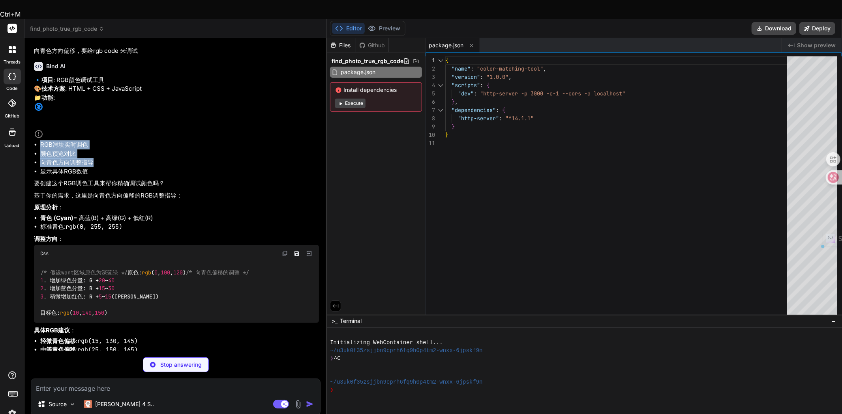
drag, startPoint x: 95, startPoint y: 178, endPoint x: 38, endPoint y: 161, distance: 59.4
click at [38, 161] on ul "RGB滑块实时调色 颜色预览对比 向青色方向调整指导 显示具体RGB数值" at bounding box center [176, 158] width 285 height 36
click at [74, 167] on li "向青色方向调整指导" at bounding box center [179, 162] width 279 height 9
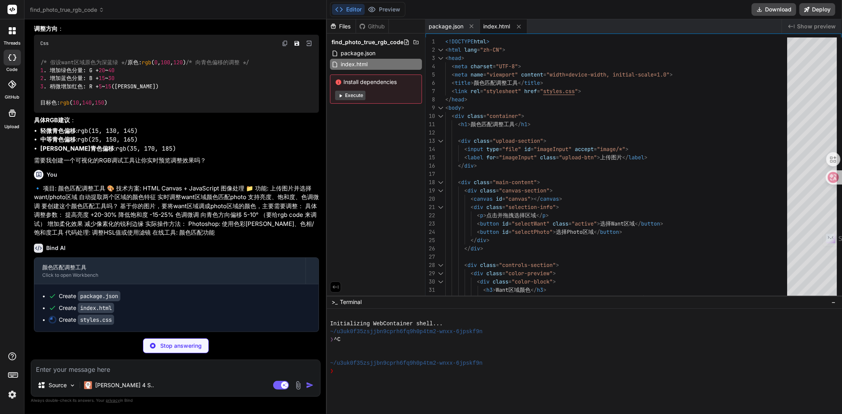
scroll to position [771, 0]
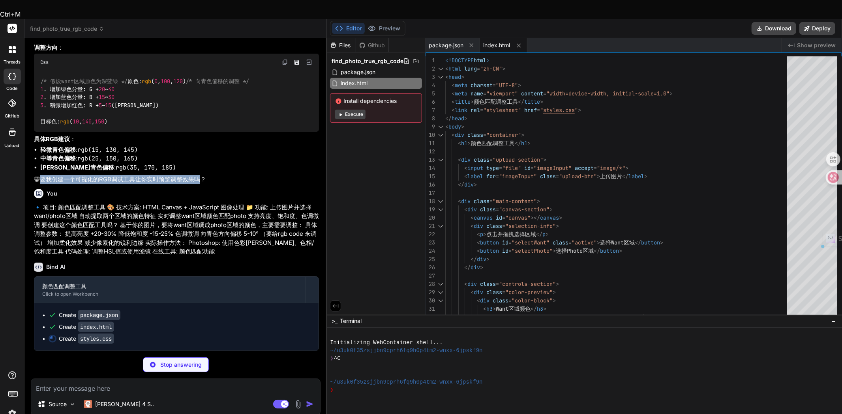
drag, startPoint x: 199, startPoint y: 216, endPoint x: 39, endPoint y: 216, distance: 159.8
click at [39, 184] on p "需要我创建一个可视化的RGB调试工具让你实时预览调整效果吗？" at bounding box center [176, 179] width 285 height 9
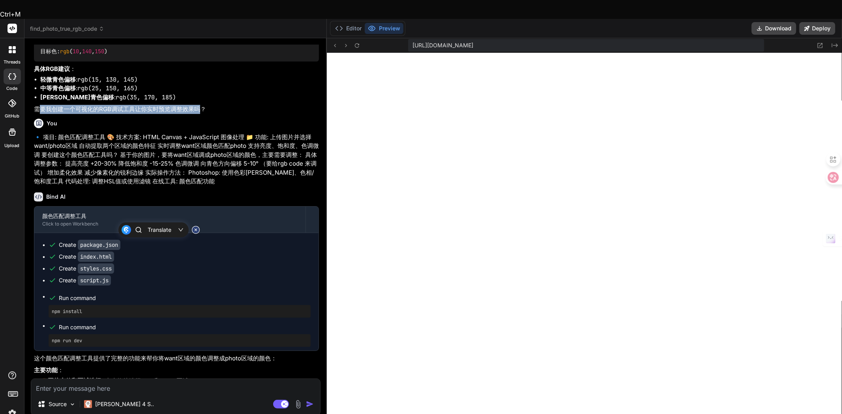
scroll to position [725, 0]
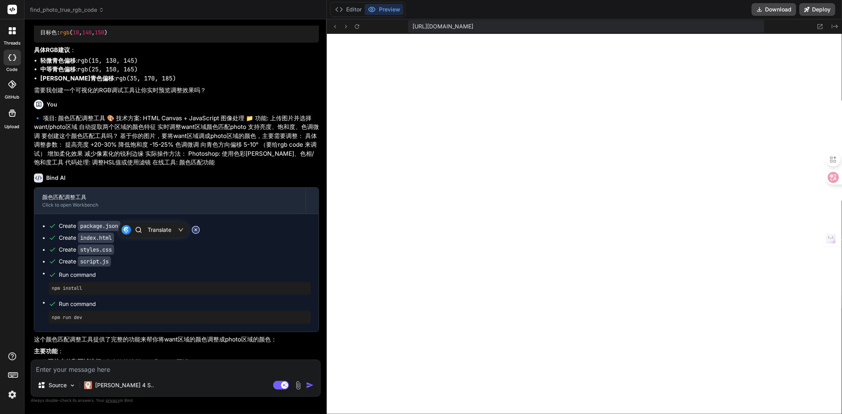
click at [95, 370] on textarea at bounding box center [175, 367] width 289 height 14
paste textarea "请先选择Want区域"
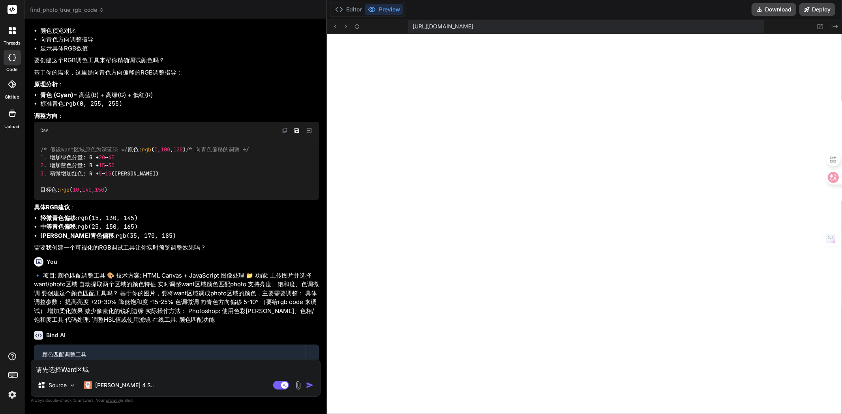
scroll to position [751, 0]
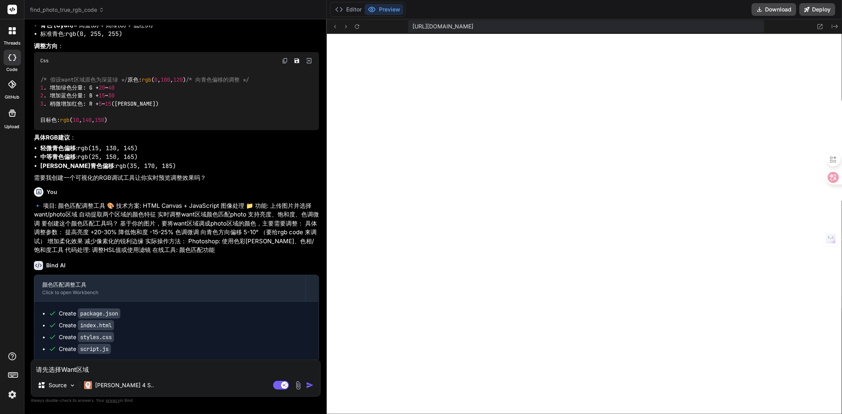
click at [106, 369] on textarea "请先选择Want区域" at bounding box center [175, 367] width 289 height 14
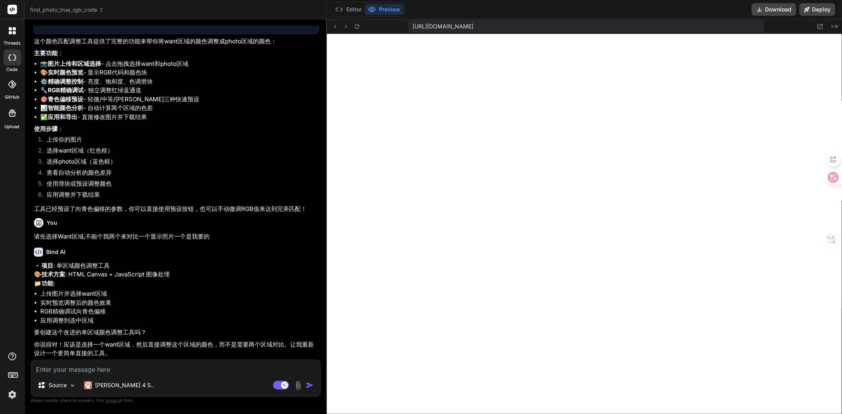
scroll to position [1213, 0]
click at [58, 372] on textarea "照片区能调出里的如果不颜色吗" at bounding box center [175, 367] width 289 height 14
click at [34, 369] on textarea "照片区能自动调出里的如果不颜色吗" at bounding box center [175, 367] width 289 height 14
click at [129, 368] on textarea "假如我上传其他照片区能自动调出里的如果不颜色吗" at bounding box center [175, 367] width 289 height 14
click at [136, 368] on textarea "假如我上传其他照片区能自动调出里的如果不颜色吗" at bounding box center [175, 367] width 289 height 14
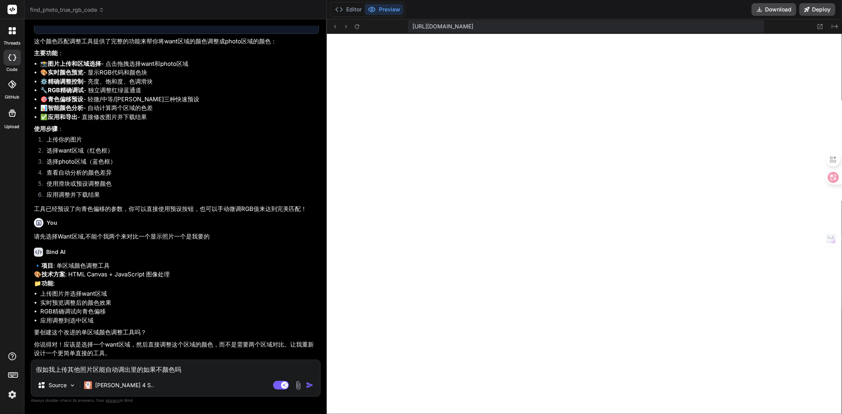
click at [143, 368] on textarea "假如我上传其他照片区能自动调出里的如果不颜色吗" at bounding box center [175, 367] width 289 height 14
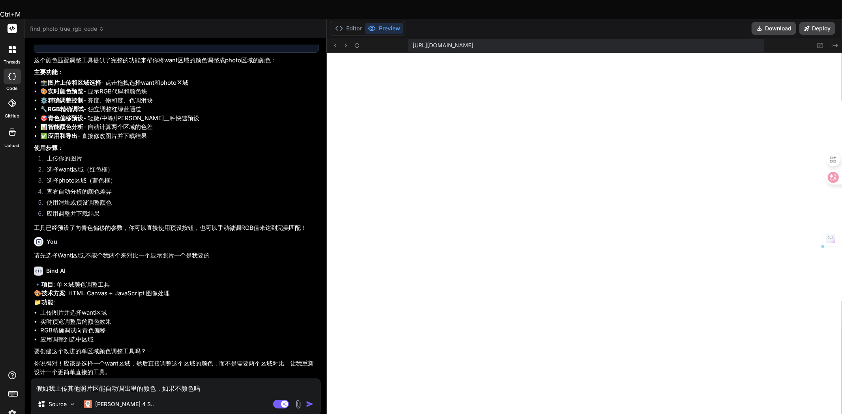
drag, startPoint x: 159, startPoint y: 369, endPoint x: 192, endPoint y: 369, distance: 33.1
click at [192, 379] on textarea "假如我上传其他照片区能自动调出里的颜色，如果不颜色吗" at bounding box center [175, 386] width 289 height 14
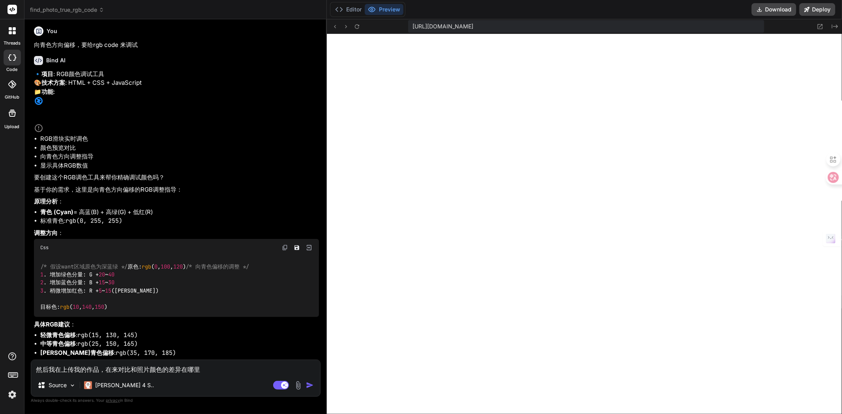
scroll to position [565, 0]
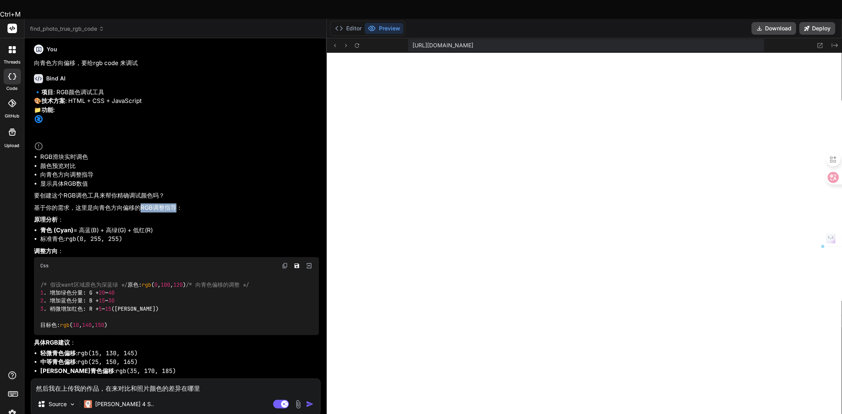
drag, startPoint x: 175, startPoint y: 222, endPoint x: 140, endPoint y: 223, distance: 34.7
click at [140, 213] on p "基于你的需求，这里是向青色方向偏移的RGB调整指导：" at bounding box center [176, 208] width 285 height 9
copy p "RGB调整指导"
click at [214, 379] on textarea "然后我在上传我的作品，在来对比和照片颜色的差异在哪里" at bounding box center [175, 386] width 289 height 14
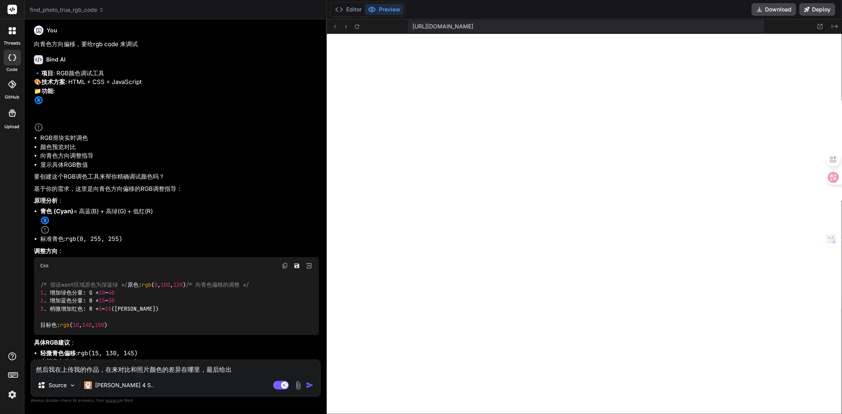
paste textarea "RGB调整指导"
click at [217, 372] on textarea "然后我在上传我的作品，在来对比和照片颜色的差异在哪里，最后给出RGB调整指导" at bounding box center [175, 367] width 289 height 14
click at [270, 368] on textarea "然后我在上传我的作品，在来对比和照片颜色的差异在哪里，最后自动给出RGB调整指导" at bounding box center [175, 367] width 289 height 14
click at [284, 369] on textarea "然后我在上传我的作品，在来对比和照片颜色的差异在哪里，最后自动给出RGB调整指导" at bounding box center [175, 367] width 289 height 14
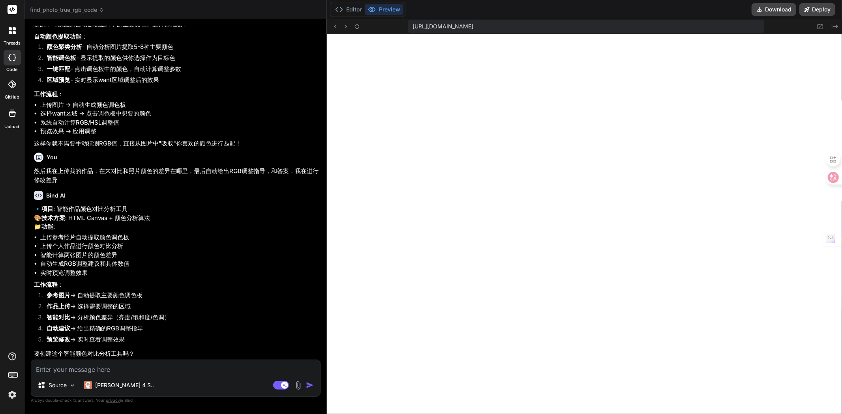
scroll to position [1717, 0]
click at [95, 371] on textarea at bounding box center [175, 367] width 289 height 14
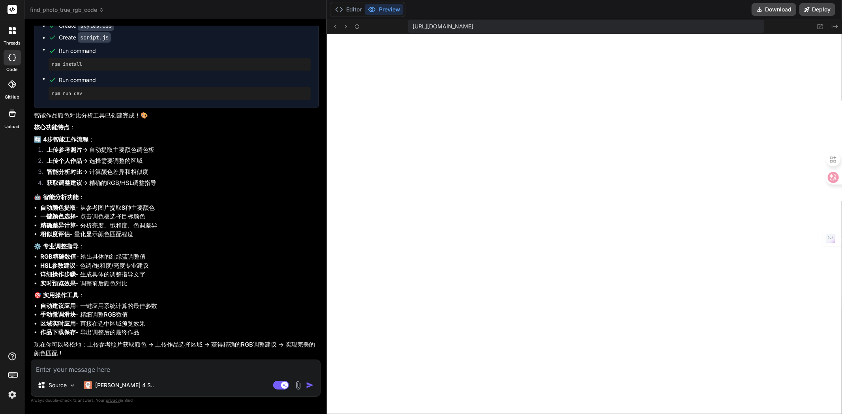
scroll to position [1073, 0]
